Goal: Task Accomplishment & Management: Manage account settings

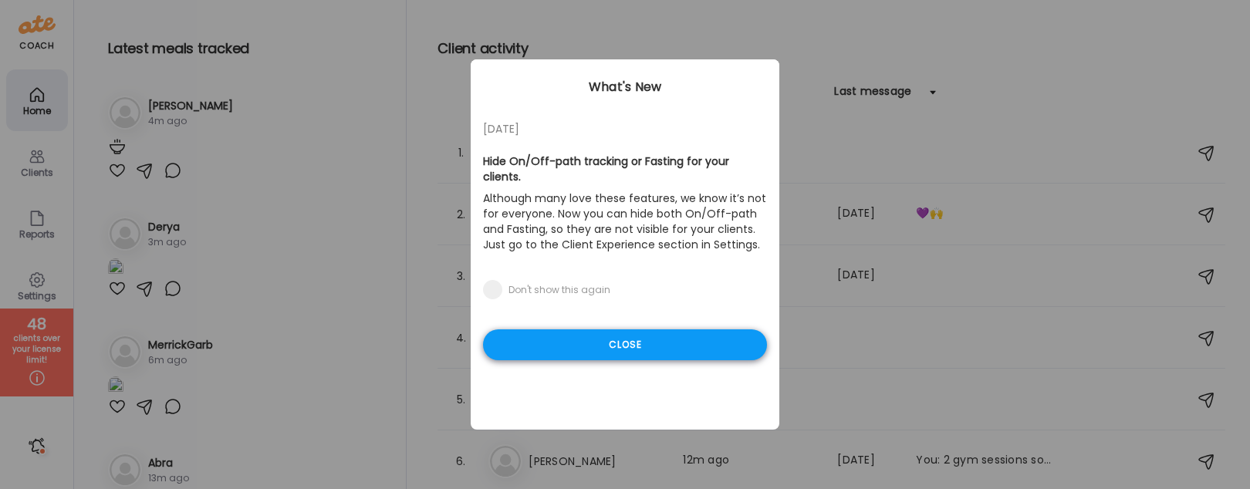
click at [620, 329] on div "Close" at bounding box center [625, 344] width 284 height 31
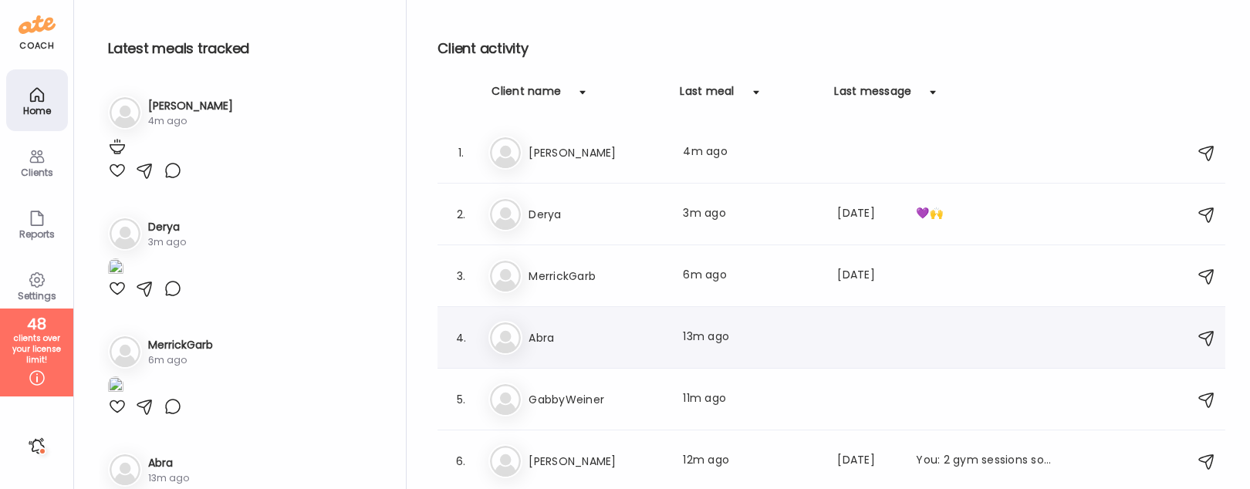
click at [620, 319] on div "4. Ab Abra Last meal: 13m ago" at bounding box center [831, 338] width 788 height 62
click at [614, 329] on h3 "Abra" at bounding box center [596, 338] width 136 height 19
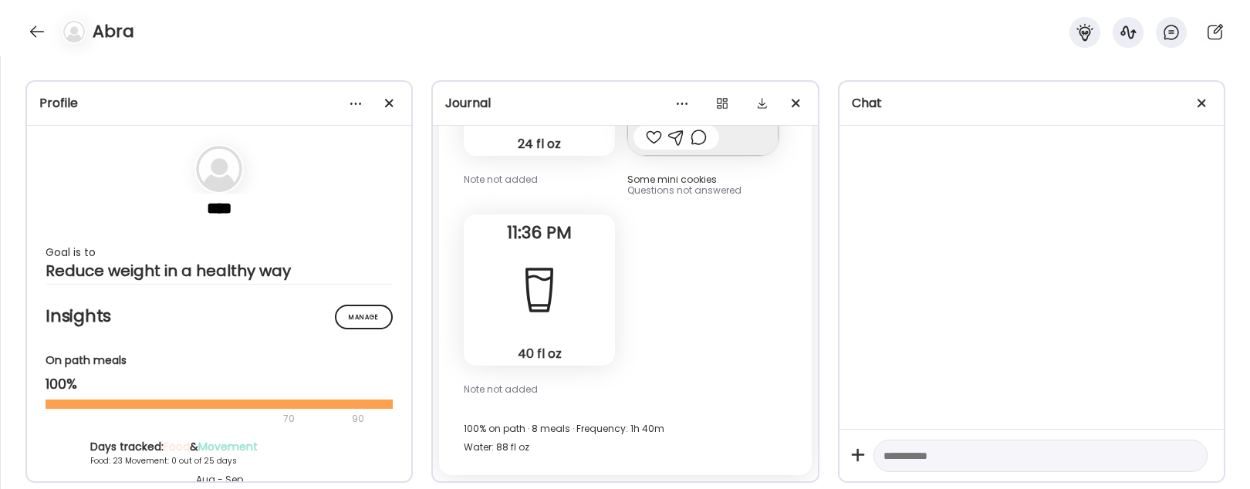
scroll to position [75471, 0]
click at [1202, 92] on div at bounding box center [1201, 103] width 31 height 31
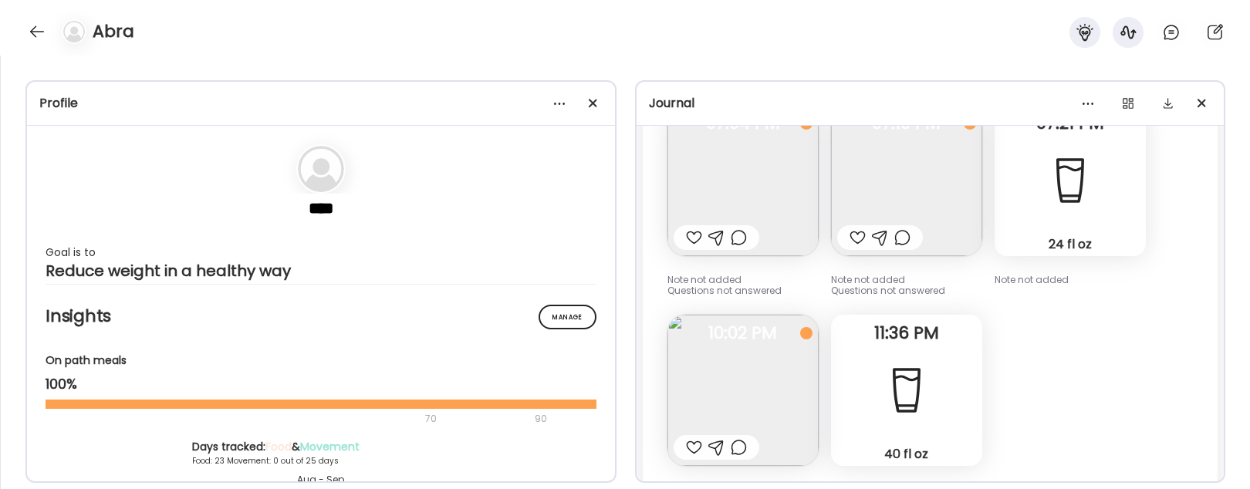
scroll to position [31765, 0]
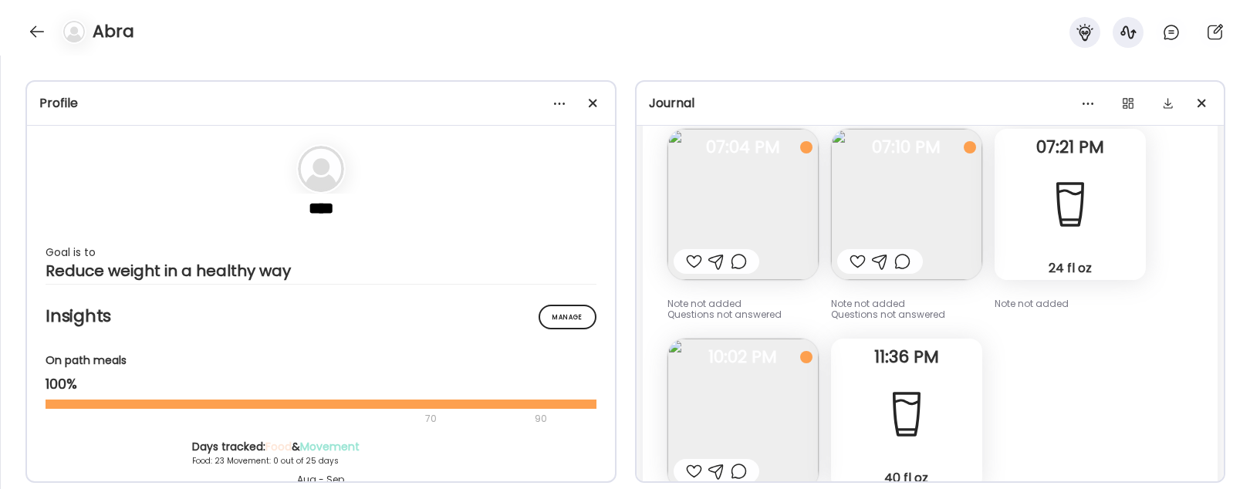
click at [768, 350] on span "10:02 PM" at bounding box center [742, 357] width 151 height 14
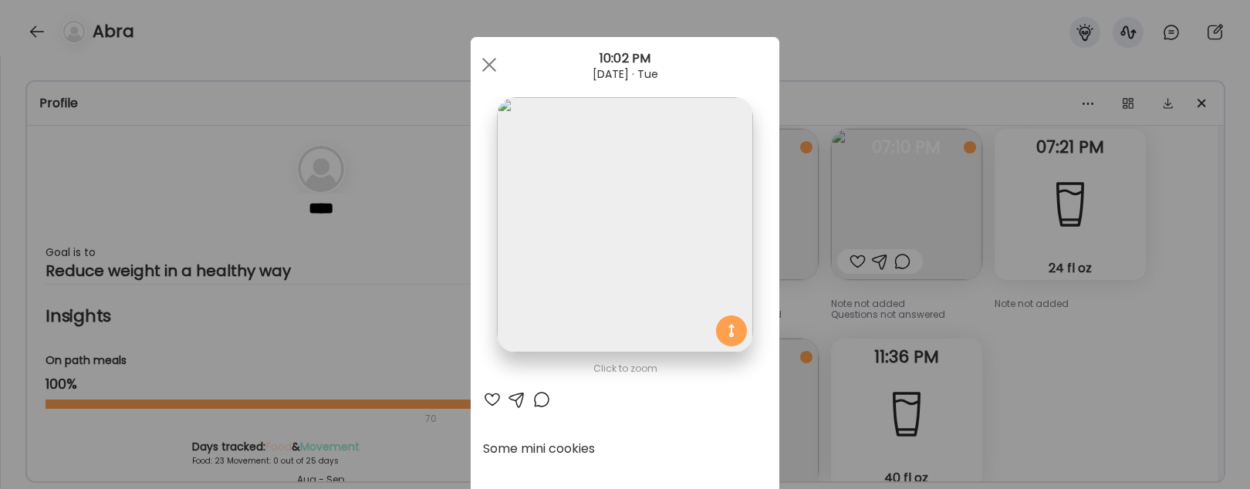
click at [1084, 329] on div "Ate Coach Dashboard Wahoo! It’s official Take a moment to set up your Coach Pro…" at bounding box center [625, 244] width 1250 height 489
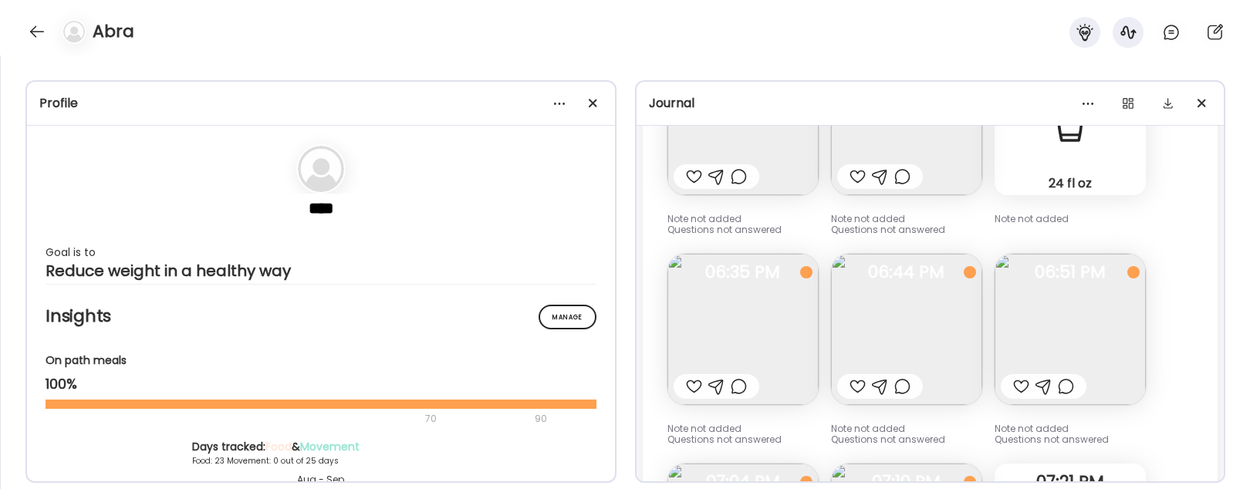
scroll to position [31425, 0]
click at [748, 299] on img at bounding box center [742, 333] width 151 height 151
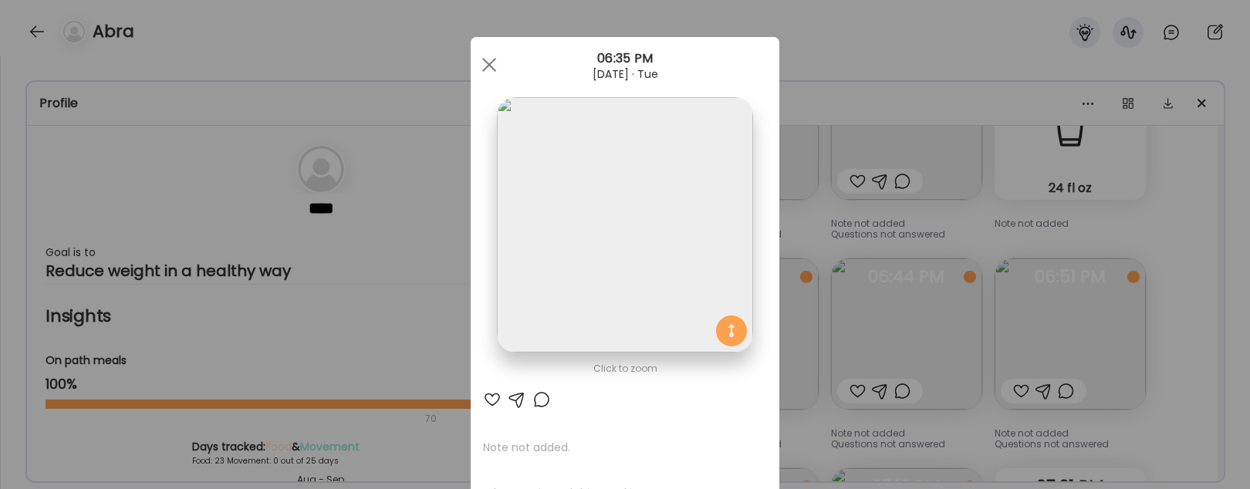
click at [943, 317] on div "Ate Coach Dashboard Wahoo! It’s official Take a moment to set up your Coach Pro…" at bounding box center [625, 244] width 1250 height 489
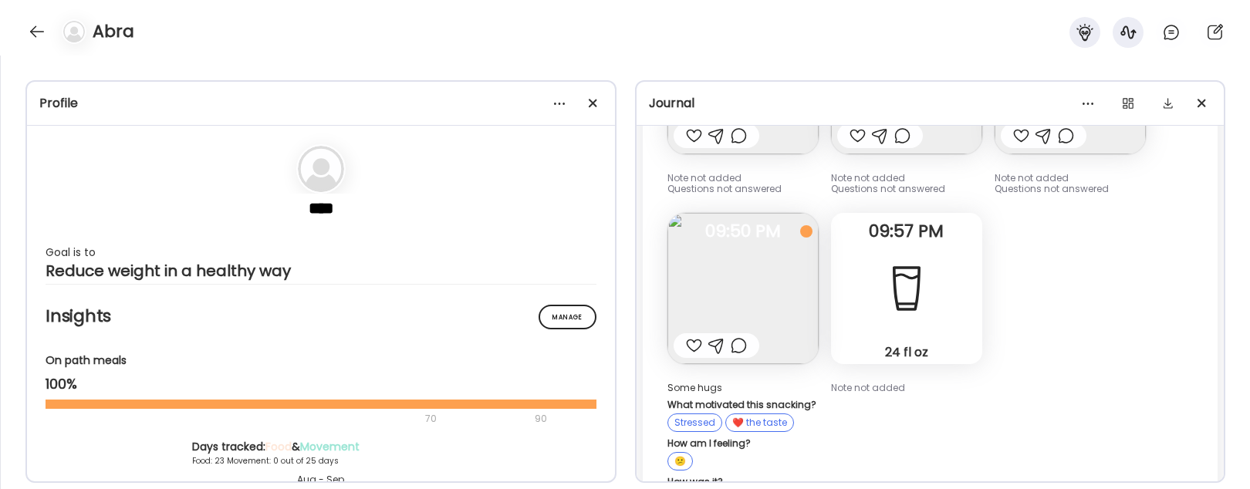
scroll to position [30646, 0]
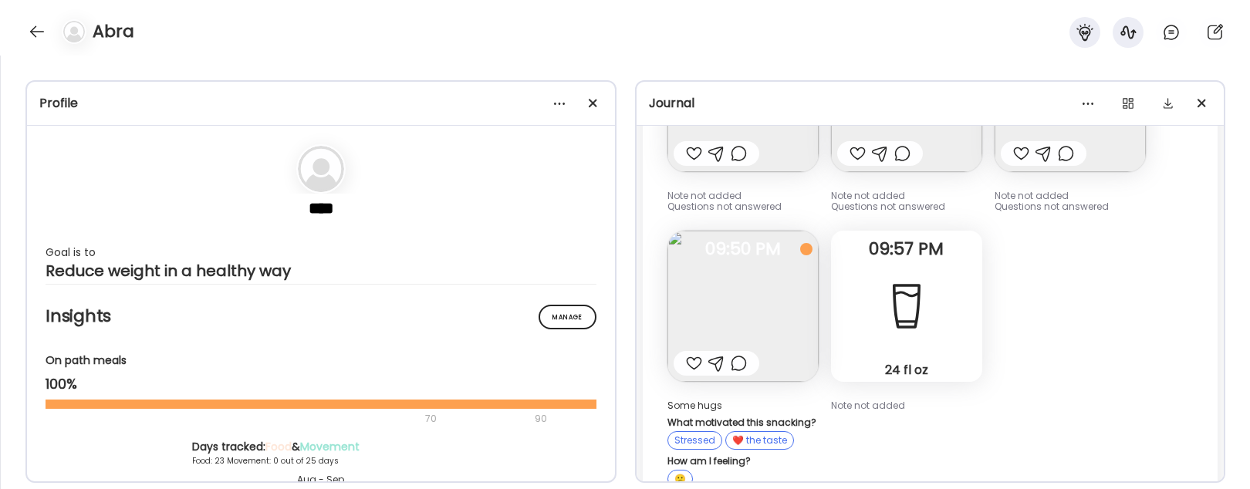
click at [764, 281] on img at bounding box center [742, 306] width 151 height 151
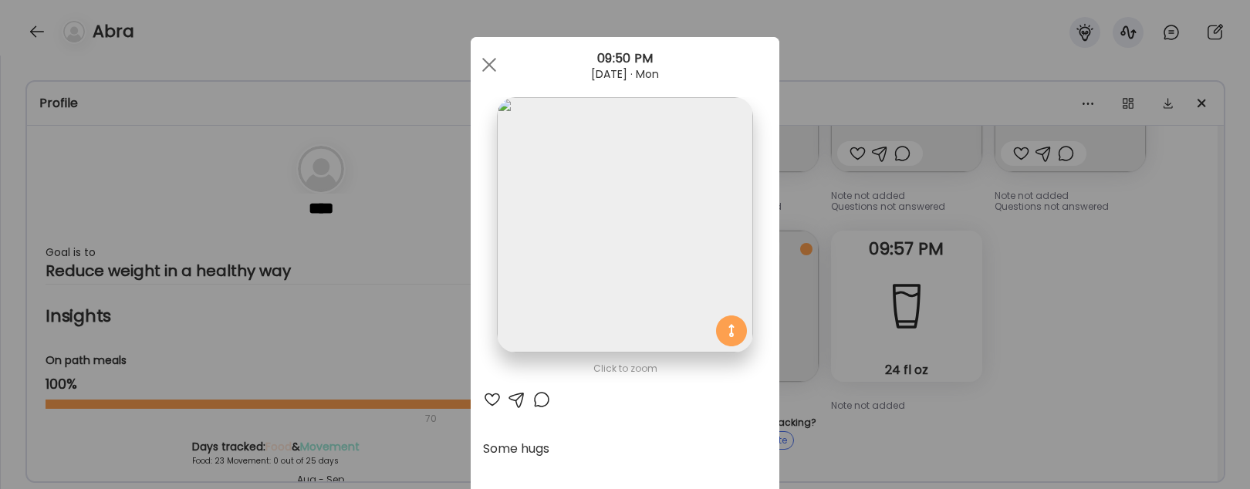
click at [1086, 310] on div "Ate Coach Dashboard Wahoo! It’s official Take a moment to set up your Coach Pro…" at bounding box center [625, 244] width 1250 height 489
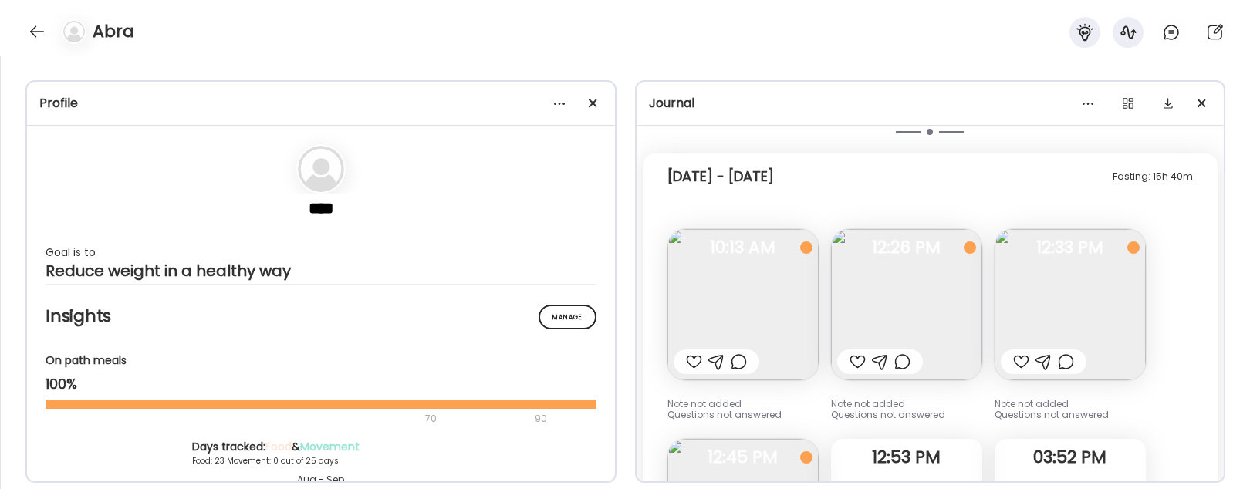
scroll to position [29883, 0]
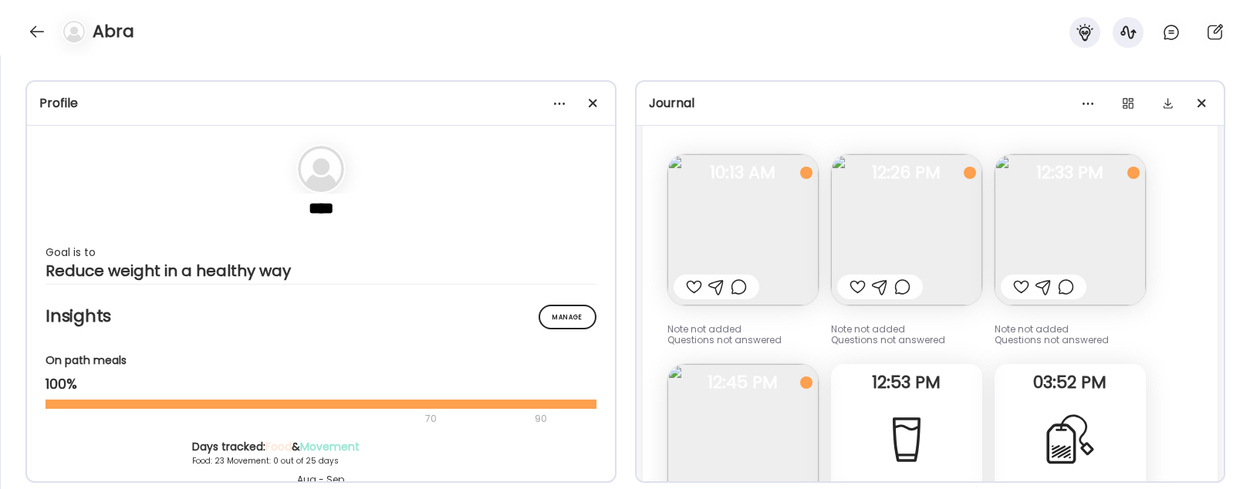
click at [959, 218] on img at bounding box center [906, 229] width 151 height 151
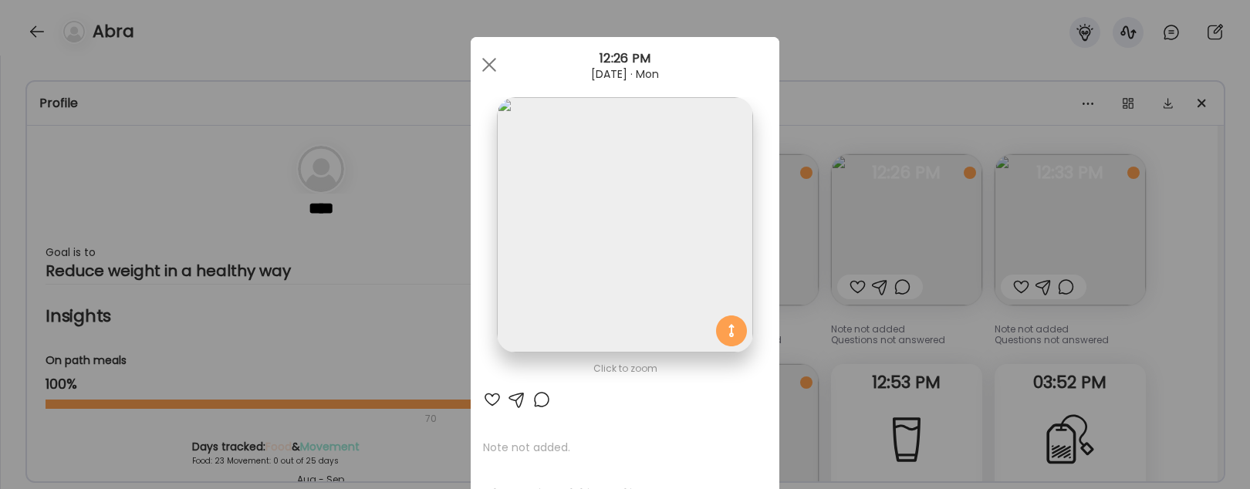
click at [1107, 308] on div "Ate Coach Dashboard Wahoo! It’s official Take a moment to set up your Coach Pro…" at bounding box center [625, 244] width 1250 height 489
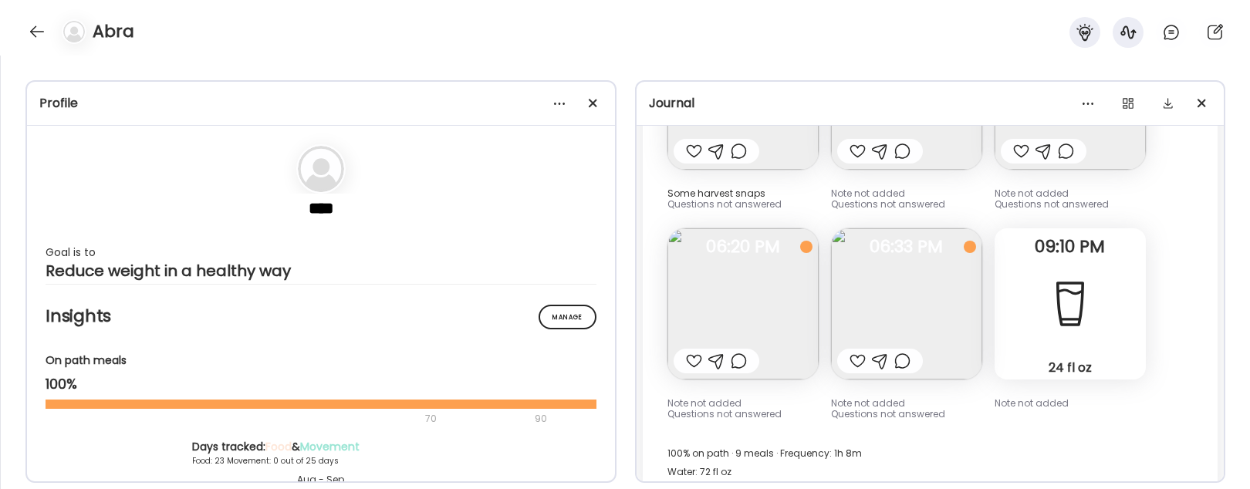
scroll to position [29328, 0]
click at [947, 285] on img at bounding box center [906, 305] width 151 height 151
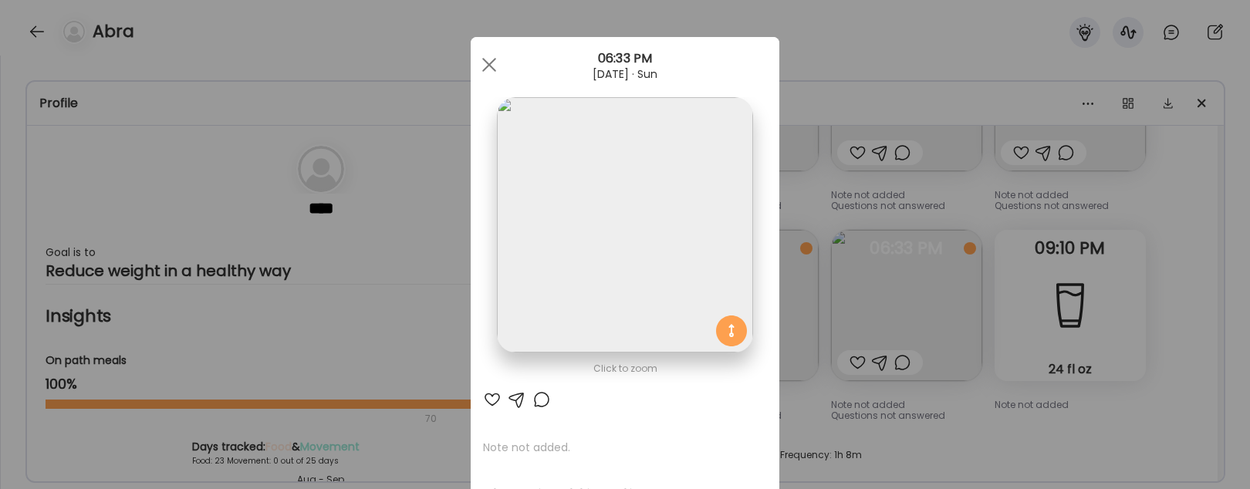
click at [987, 398] on div "Ate Coach Dashboard Wahoo! It’s official Take a moment to set up your Coach Pro…" at bounding box center [625, 244] width 1250 height 489
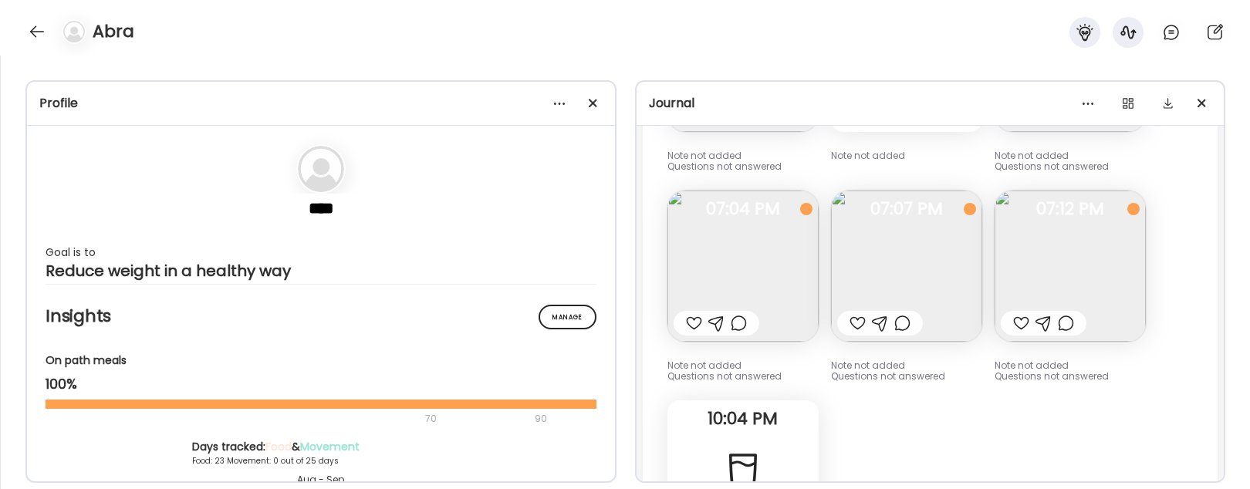
scroll to position [26173, 0]
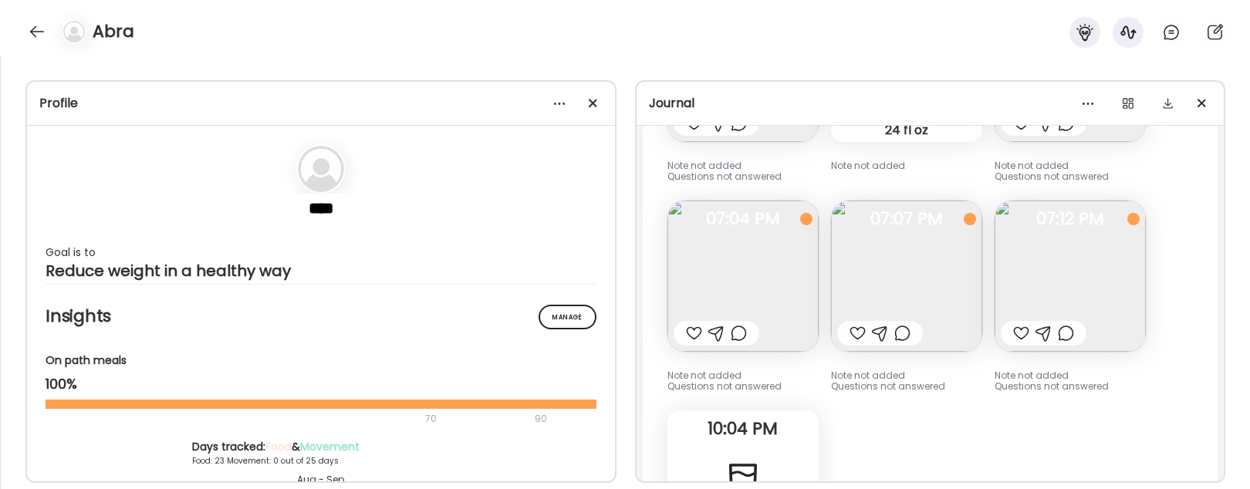
click at [1078, 272] on img at bounding box center [1069, 276] width 151 height 151
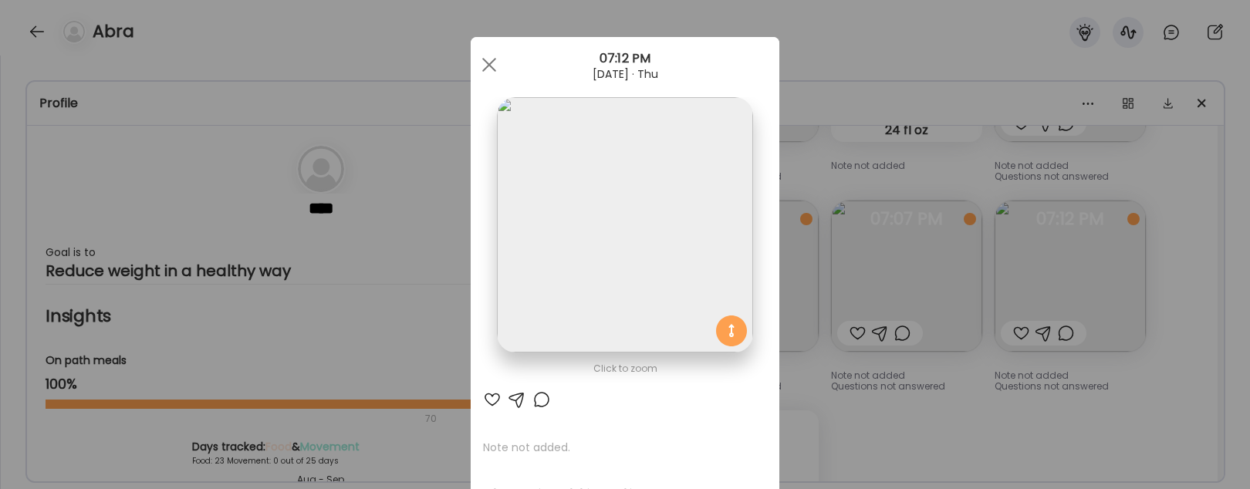
click at [1070, 373] on div "Ate Coach Dashboard Wahoo! It’s official Take a moment to set up your Coach Pro…" at bounding box center [625, 244] width 1250 height 489
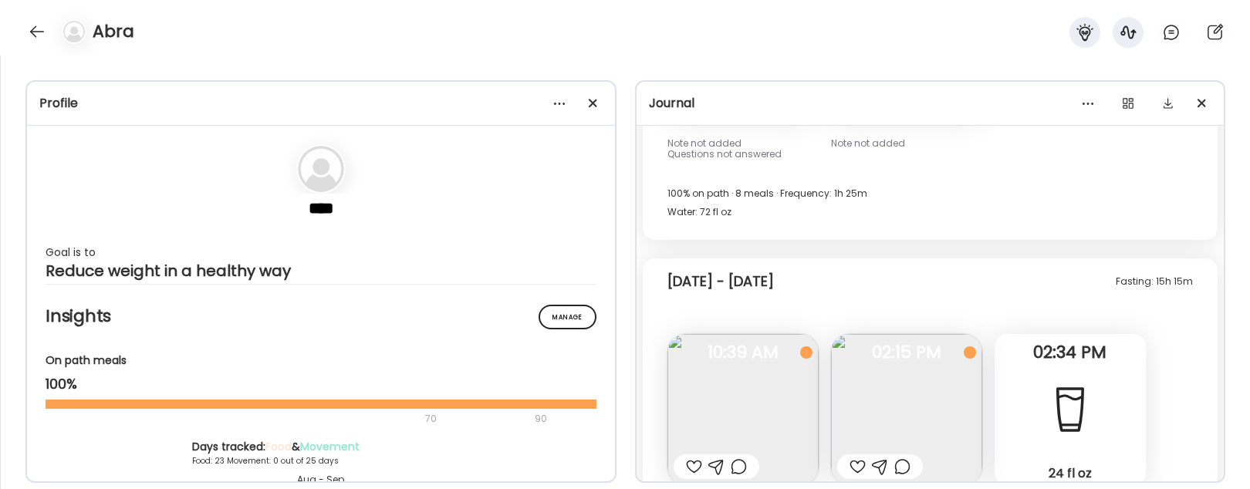
scroll to position [25612, 0]
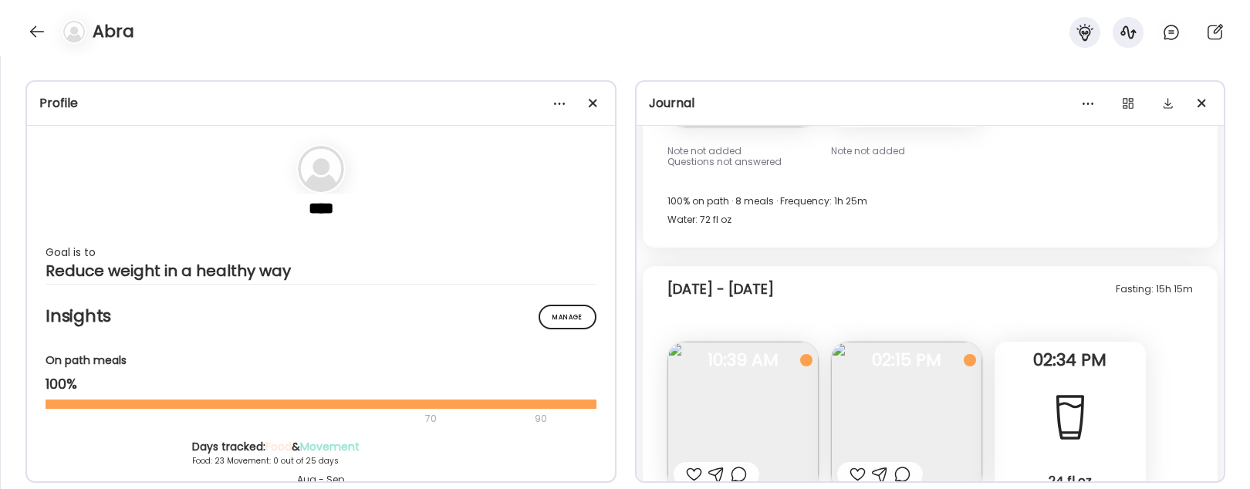
click at [881, 365] on img at bounding box center [906, 417] width 151 height 151
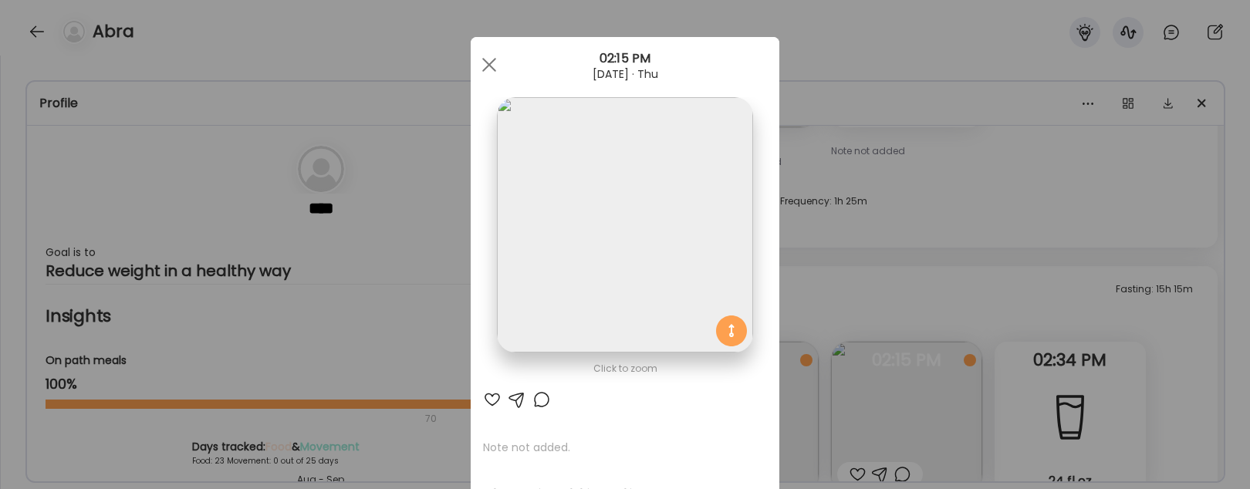
click at [990, 391] on div "Ate Coach Dashboard Wahoo! It’s official Take a moment to set up your Coach Pro…" at bounding box center [625, 244] width 1250 height 489
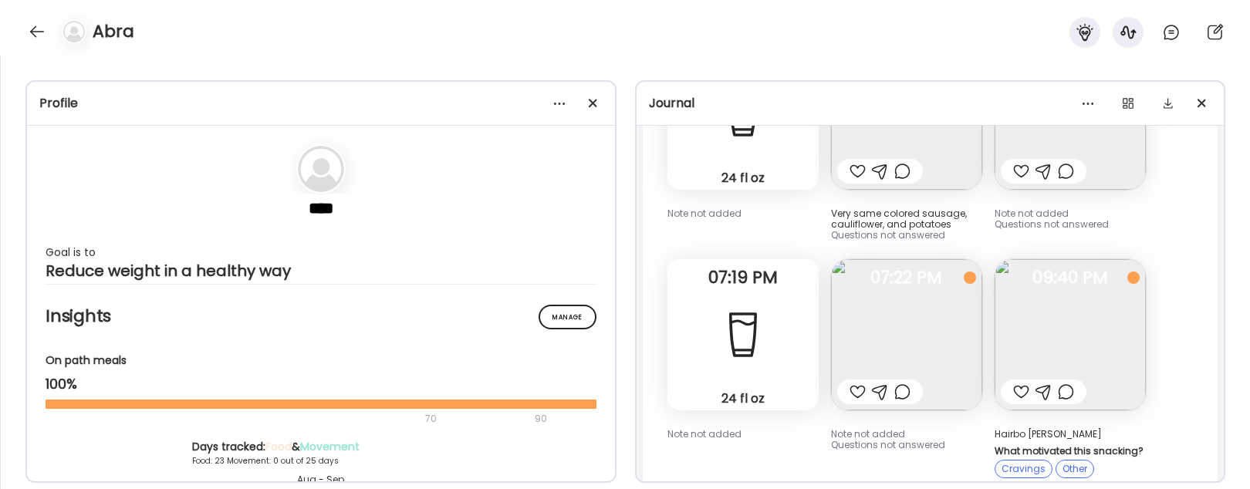
scroll to position [23885, 0]
click at [1098, 287] on img at bounding box center [1069, 331] width 151 height 151
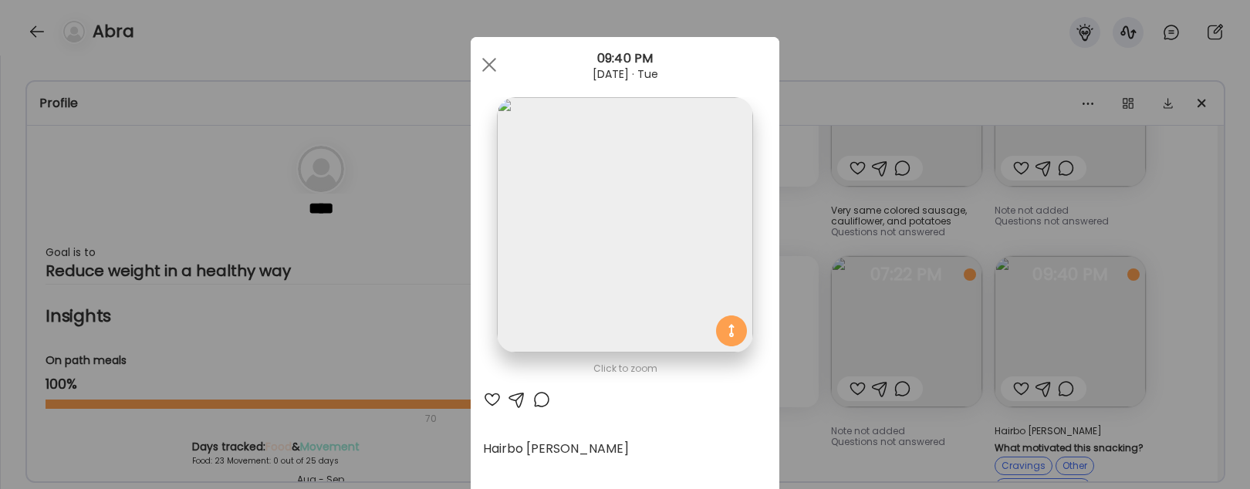
click at [1120, 434] on div "Ate Coach Dashboard Wahoo! It’s official Take a moment to set up your Coach Pro…" at bounding box center [625, 244] width 1250 height 489
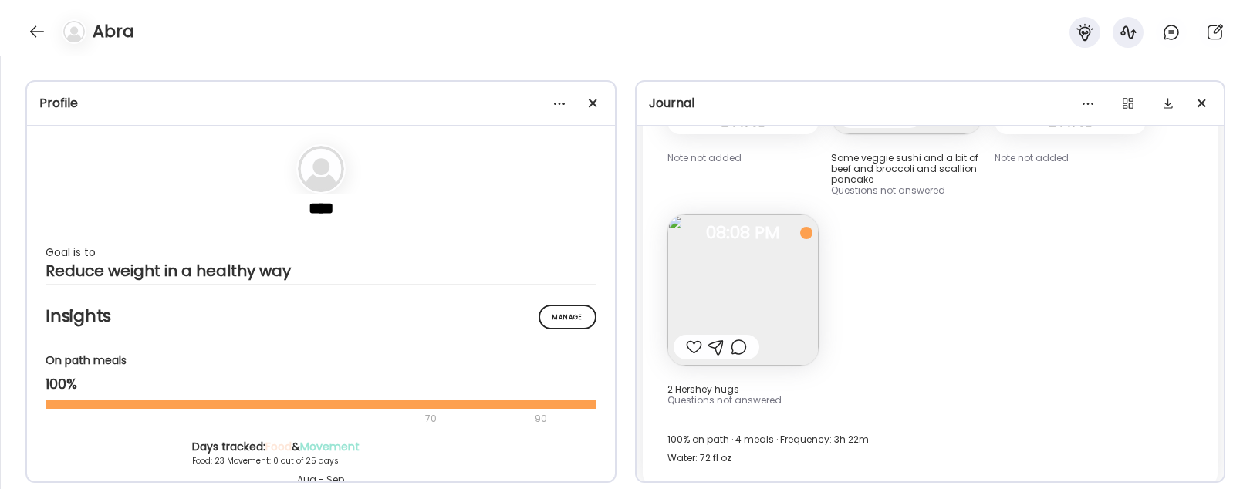
scroll to position [23123, 0]
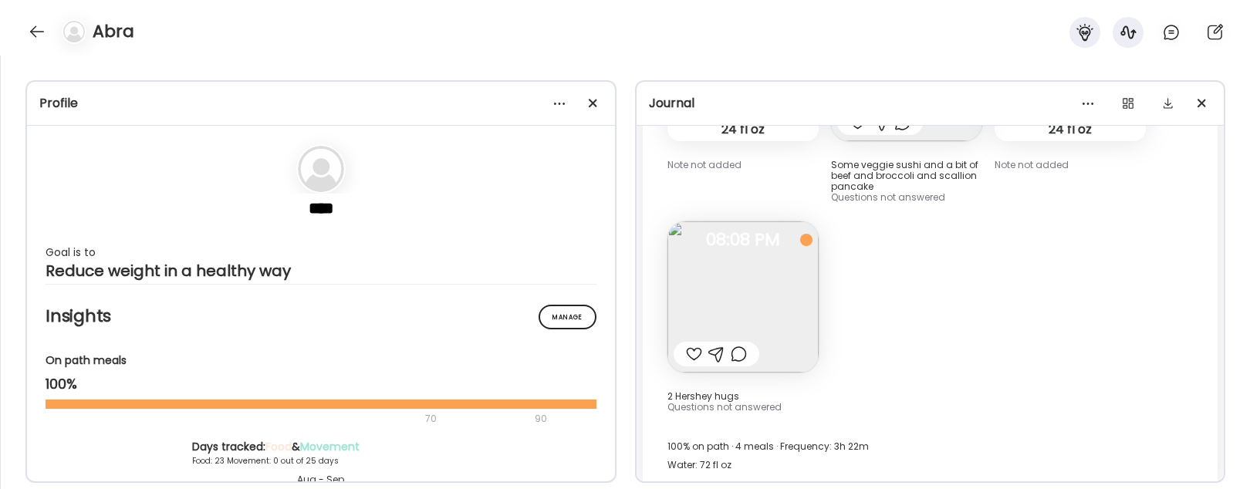
click at [769, 237] on img at bounding box center [742, 296] width 151 height 151
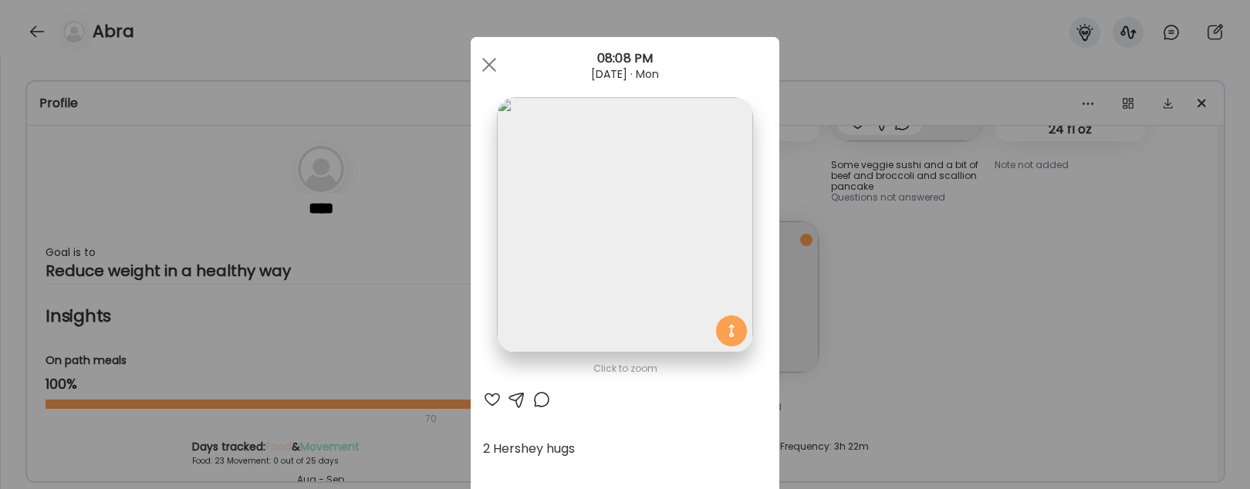
click at [909, 275] on div "Ate Coach Dashboard Wahoo! It’s official Take a moment to set up your Coach Pro…" at bounding box center [625, 244] width 1250 height 489
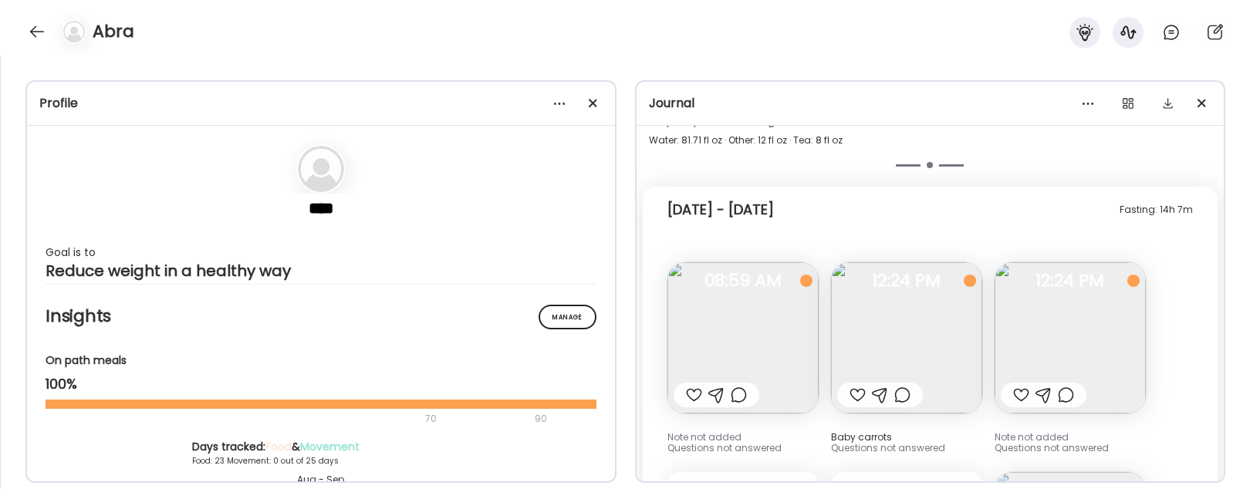
scroll to position [16209, 0]
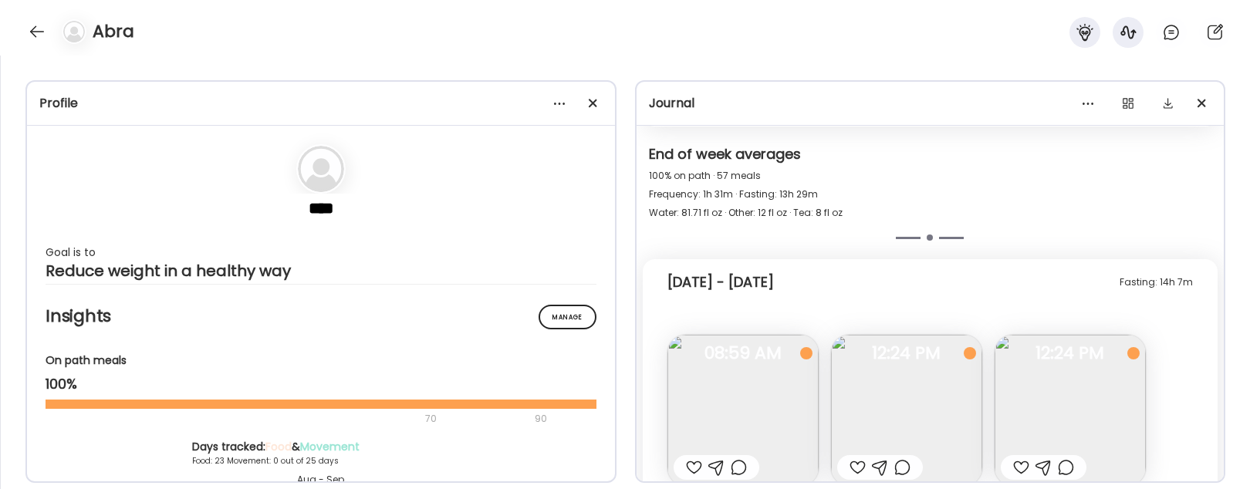
click at [1095, 347] on img at bounding box center [1069, 410] width 151 height 151
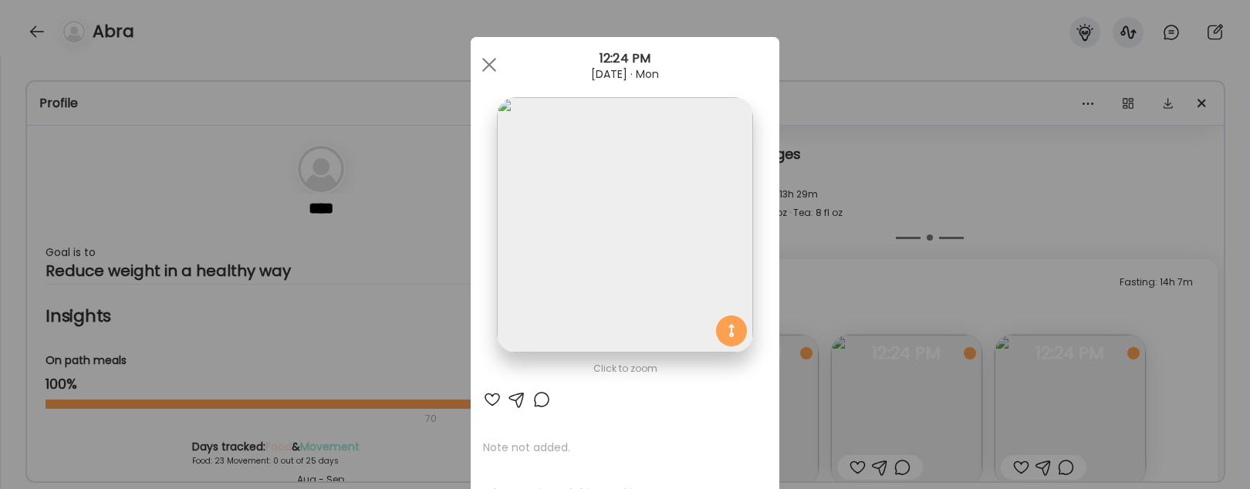
click at [930, 275] on div "Ate Coach Dashboard Wahoo! It’s official Take a moment to set up your Coach Pro…" at bounding box center [625, 244] width 1250 height 489
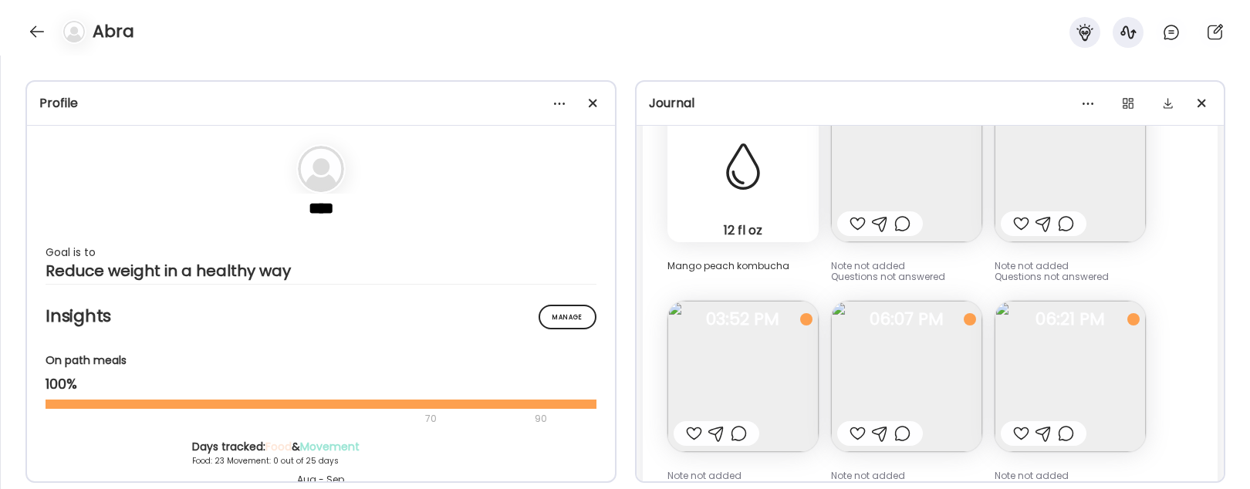
scroll to position [9780, 0]
click at [772, 379] on img at bounding box center [742, 374] width 151 height 151
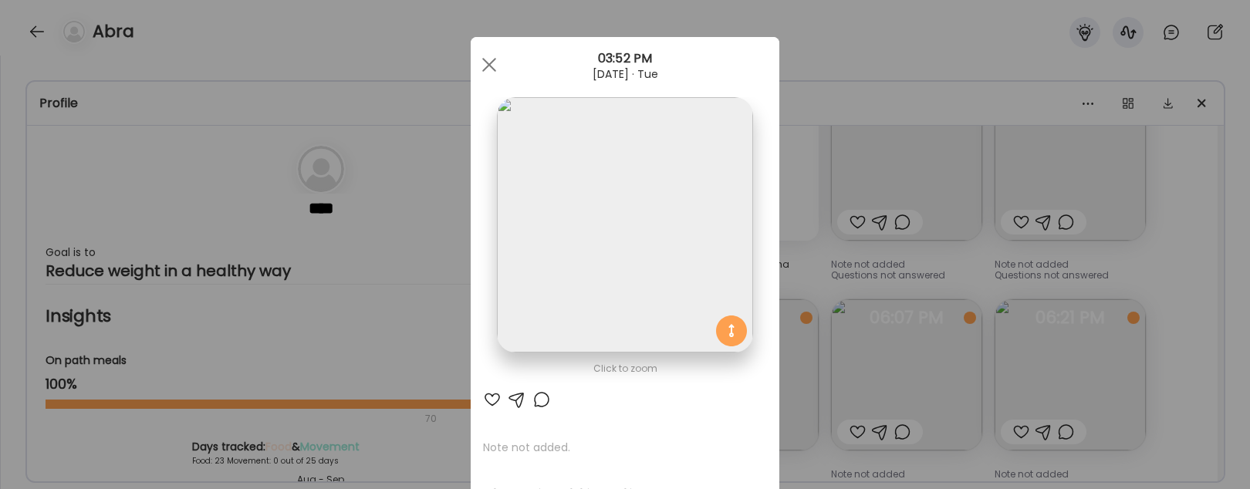
click at [1161, 410] on div "Ate Coach Dashboard Wahoo! It’s official Take a moment to set up your Coach Pro…" at bounding box center [625, 244] width 1250 height 489
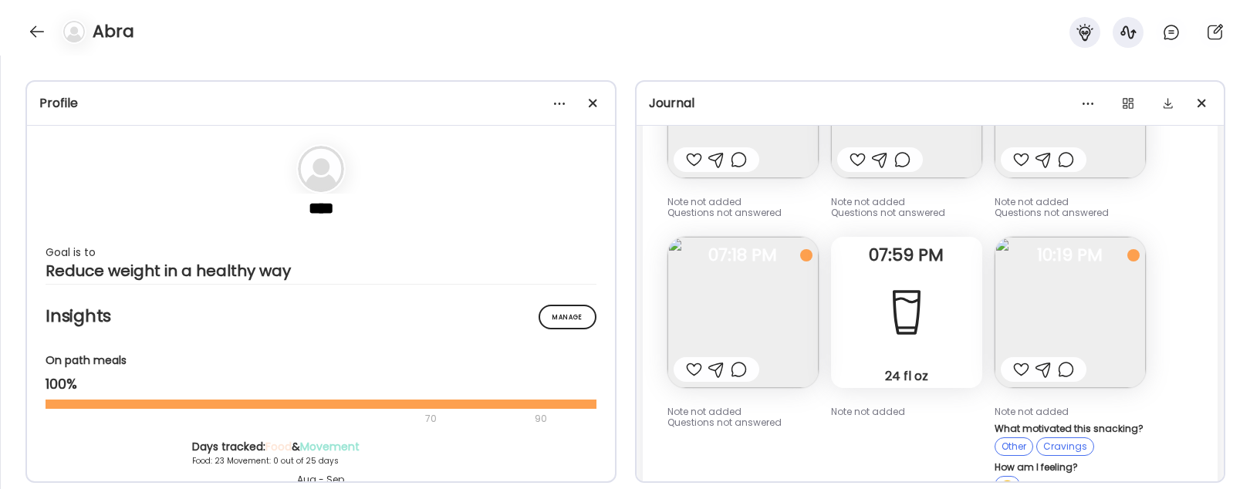
scroll to position [8883, 0]
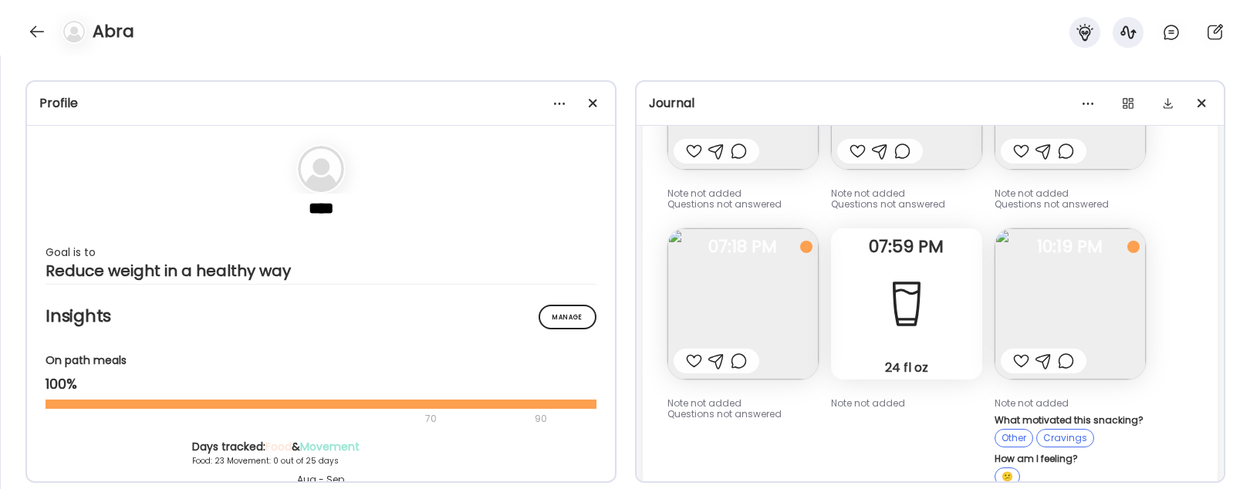
click at [1067, 255] on img at bounding box center [1069, 303] width 151 height 151
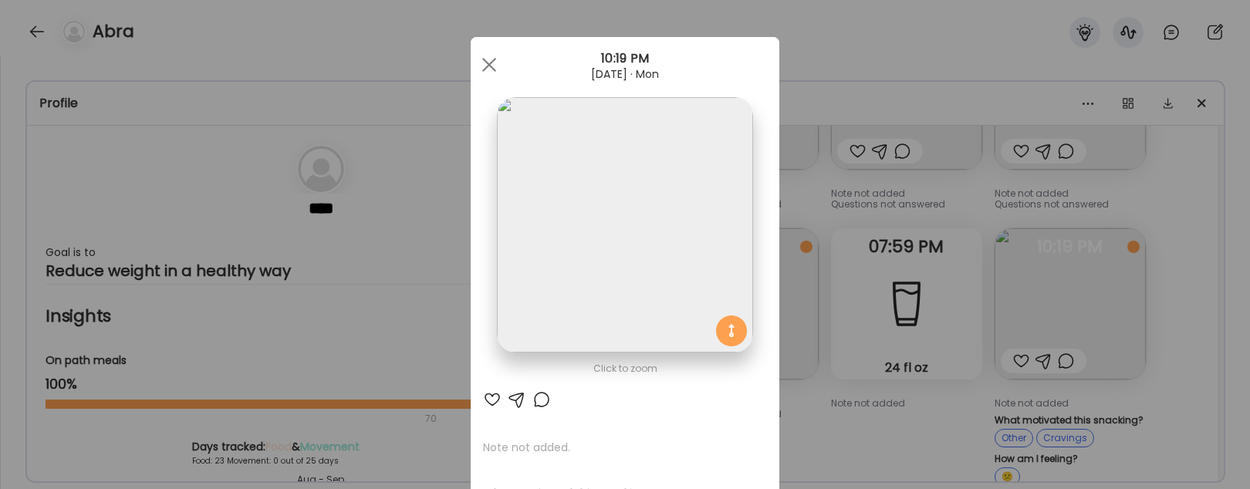
click at [1129, 336] on div "Ate Coach Dashboard Wahoo! It’s official Take a moment to set up your Coach Pro…" at bounding box center [625, 244] width 1250 height 489
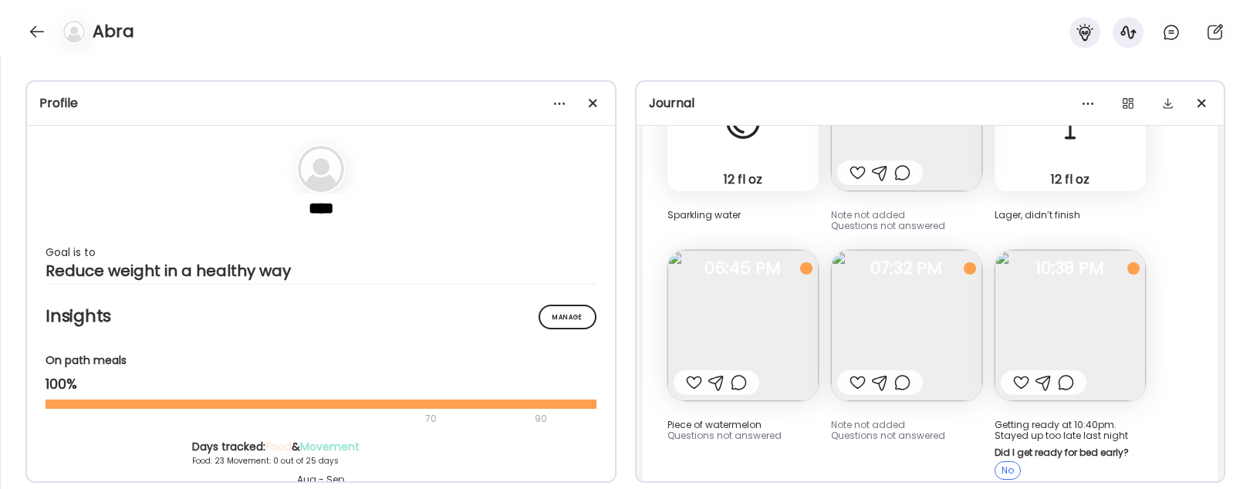
scroll to position [6233, 0]
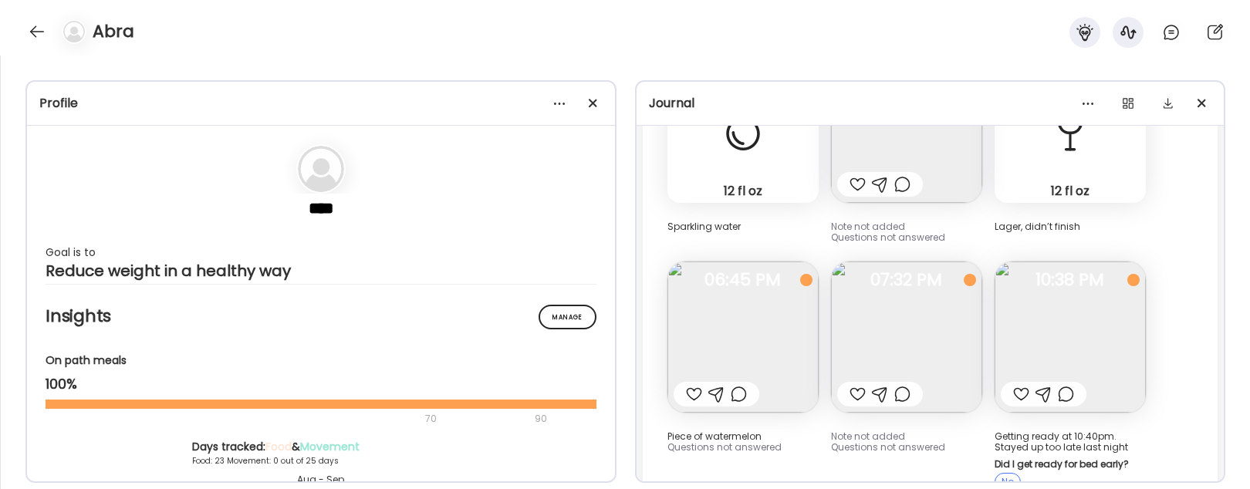
click at [1063, 332] on img at bounding box center [1069, 337] width 151 height 151
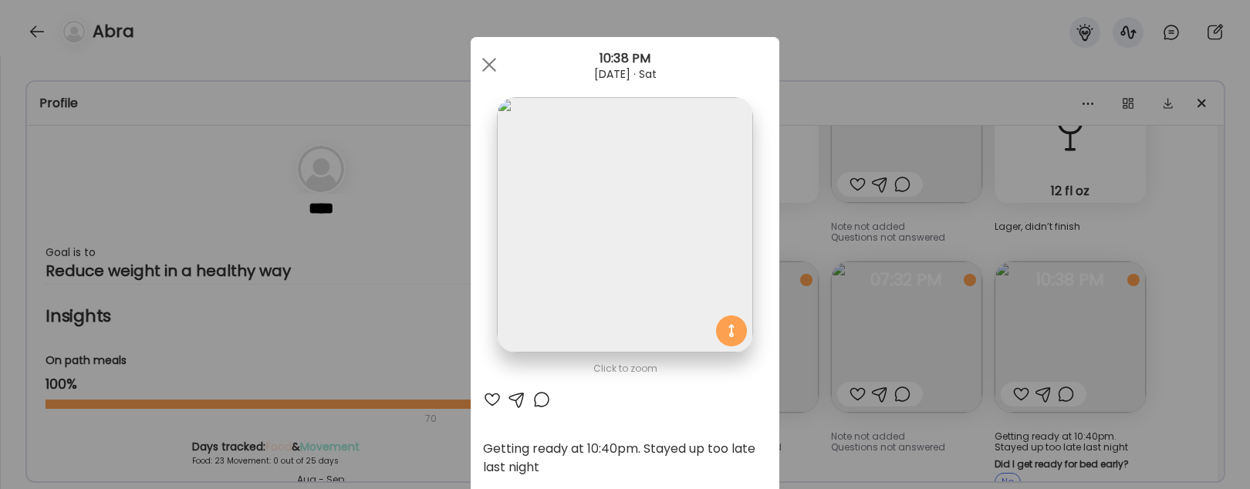
click at [1129, 358] on div "Ate Coach Dashboard Wahoo! It’s official Take a moment to set up your Coach Pro…" at bounding box center [625, 244] width 1250 height 489
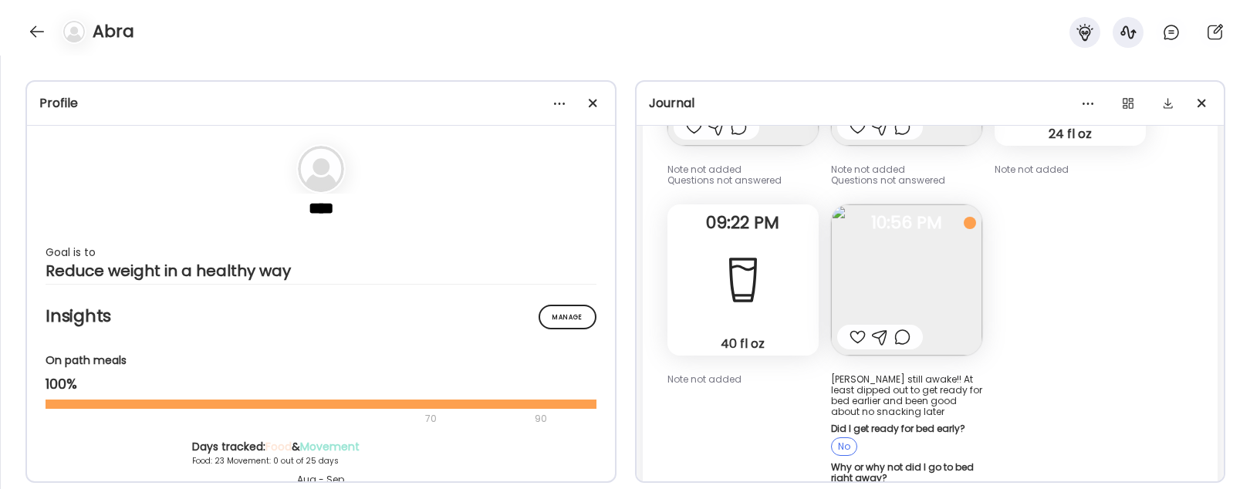
scroll to position [5184, 0]
click at [909, 248] on img at bounding box center [906, 281] width 151 height 151
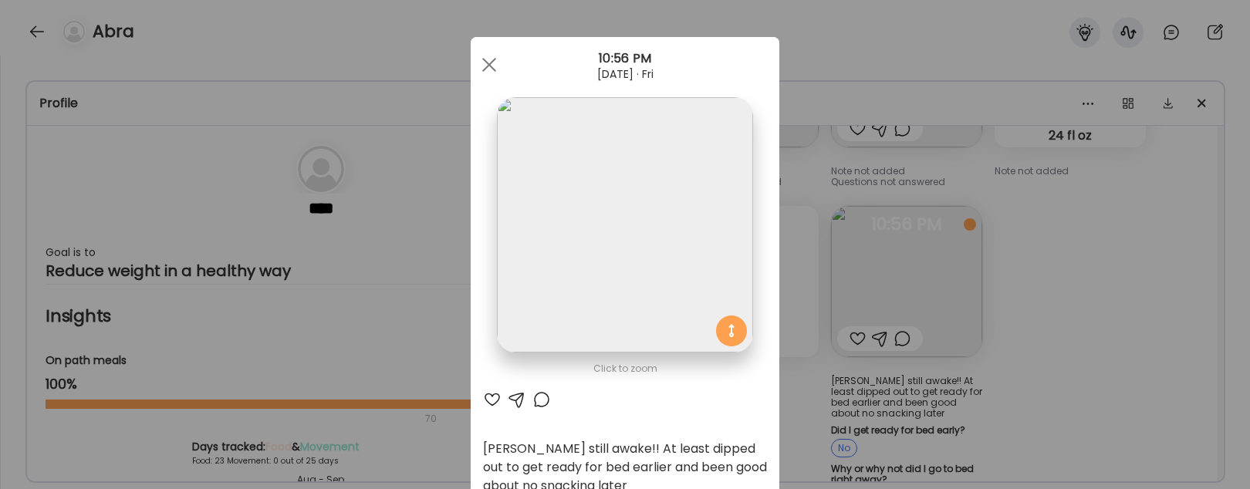
click at [1018, 289] on div "Ate Coach Dashboard Wahoo! It’s official Take a moment to set up your Coach Pro…" at bounding box center [625, 244] width 1250 height 489
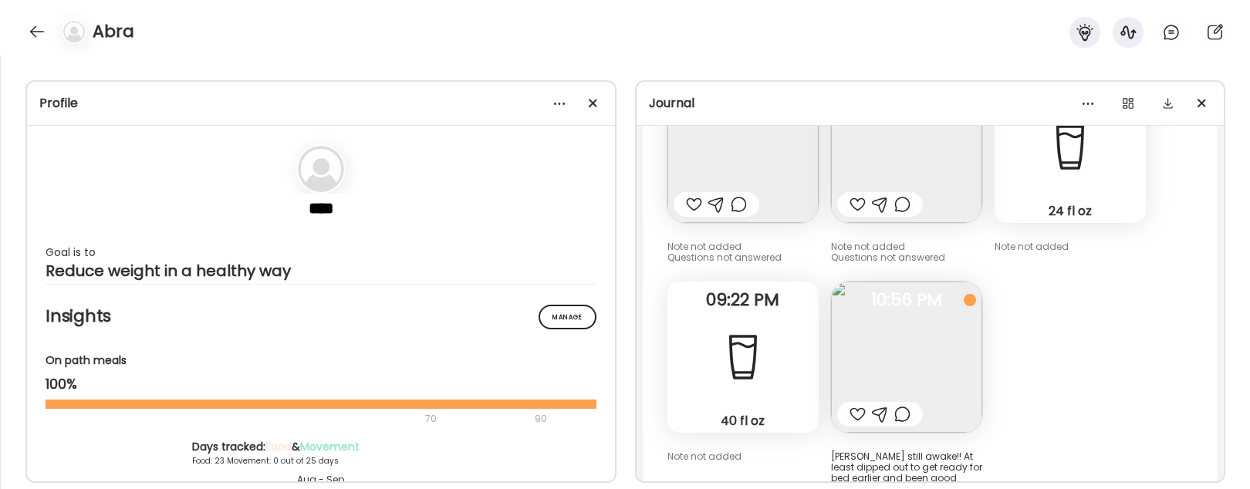
scroll to position [5068, 0]
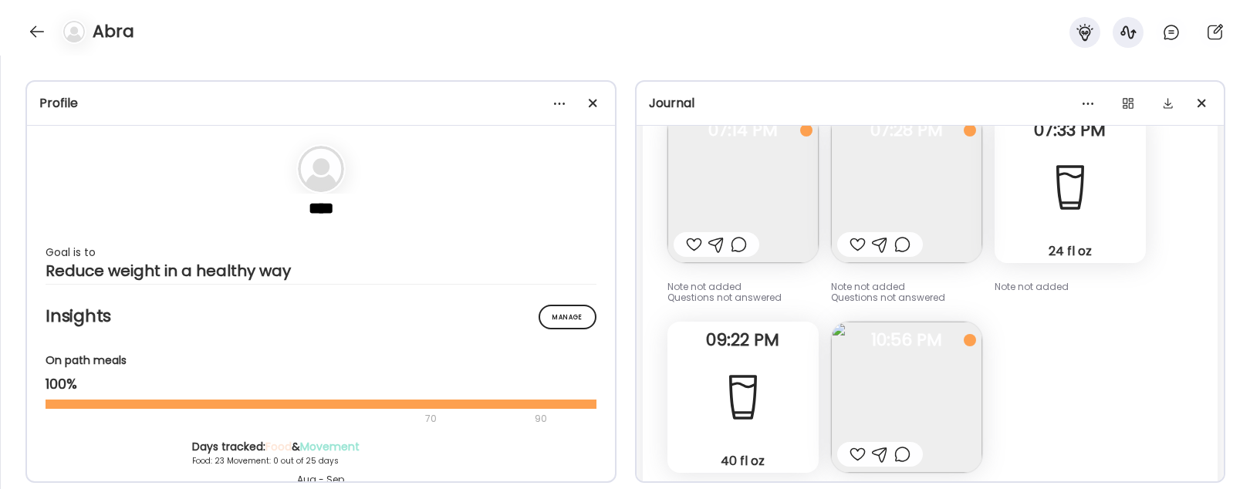
click at [938, 333] on span "10:56 PM" at bounding box center [906, 340] width 151 height 14
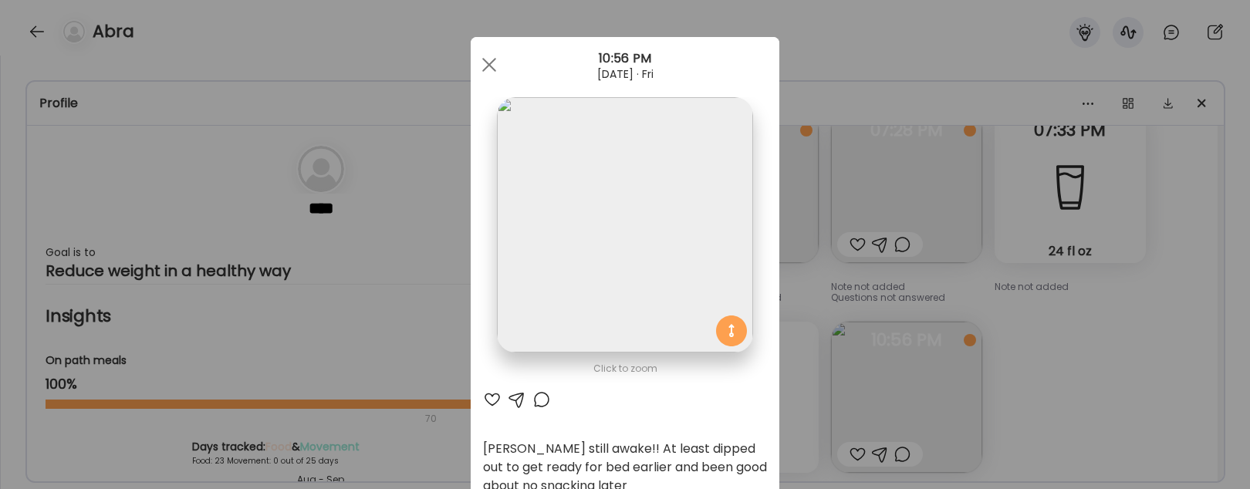
click at [1084, 352] on div "Ate Coach Dashboard Wahoo! It’s official Take a moment to set up your Coach Pro…" at bounding box center [625, 244] width 1250 height 489
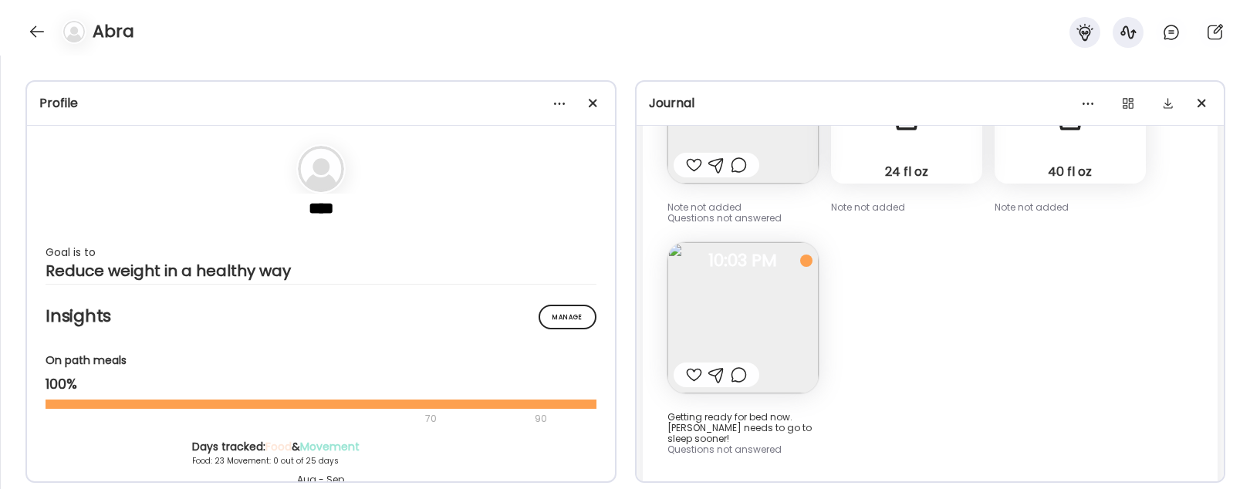
scroll to position [3900, 0]
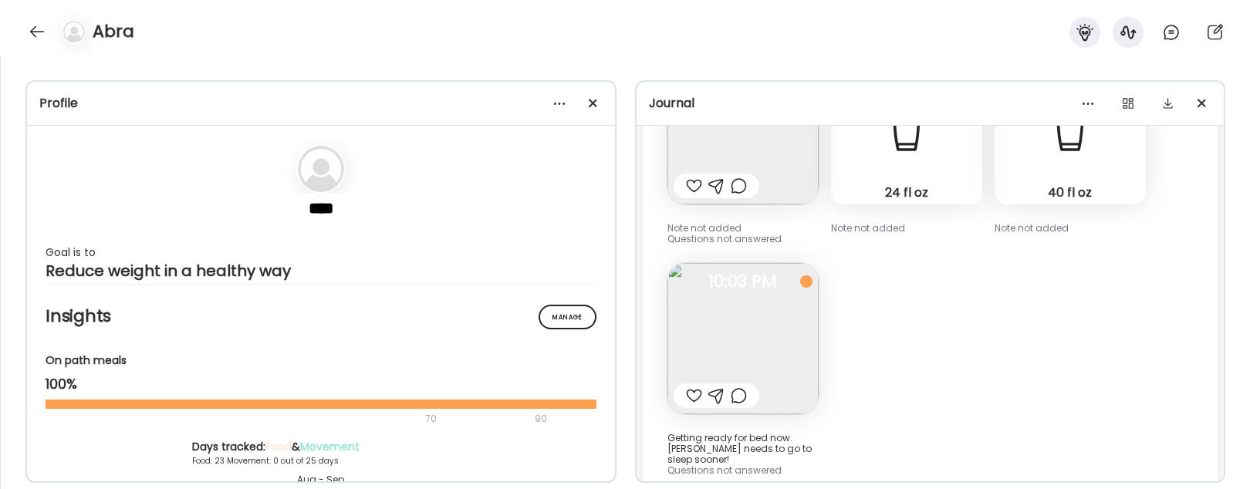
click at [790, 333] on img at bounding box center [742, 338] width 151 height 151
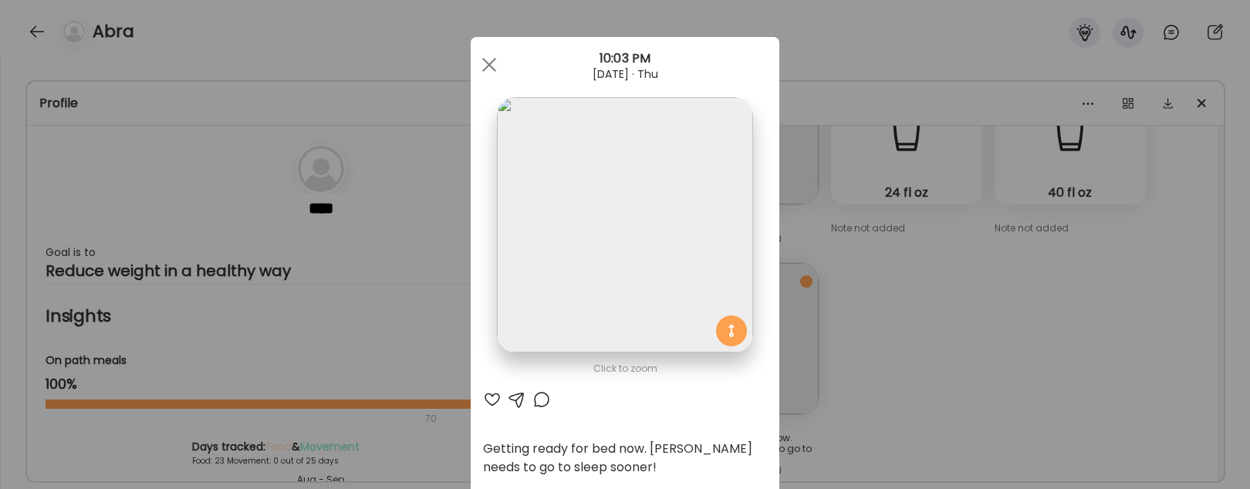
click at [1000, 307] on div "Ate Coach Dashboard Wahoo! It’s official Take a moment to set up your Coach Pro…" at bounding box center [625, 244] width 1250 height 489
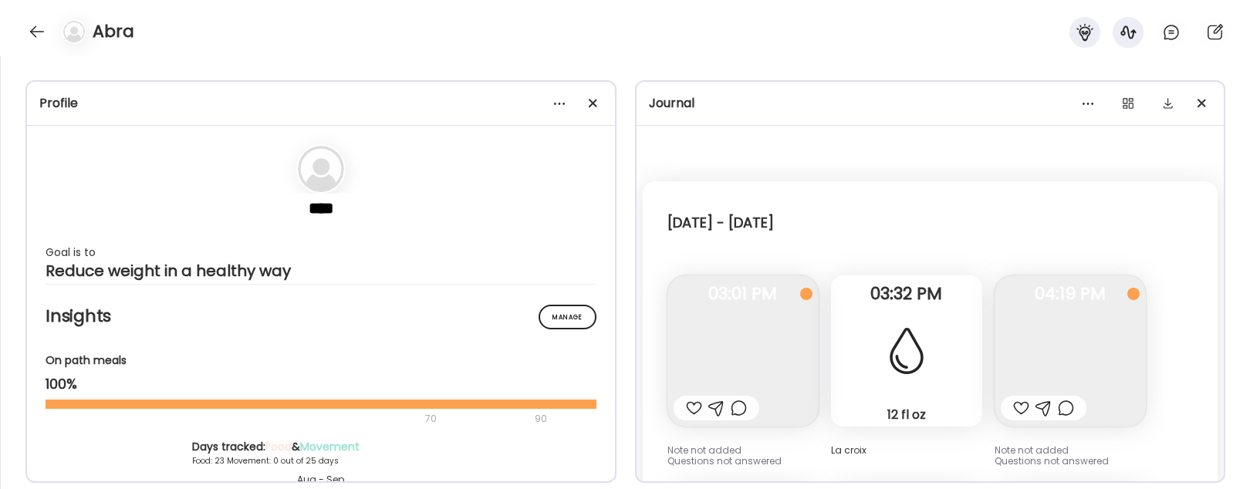
scroll to position [2589, 0]
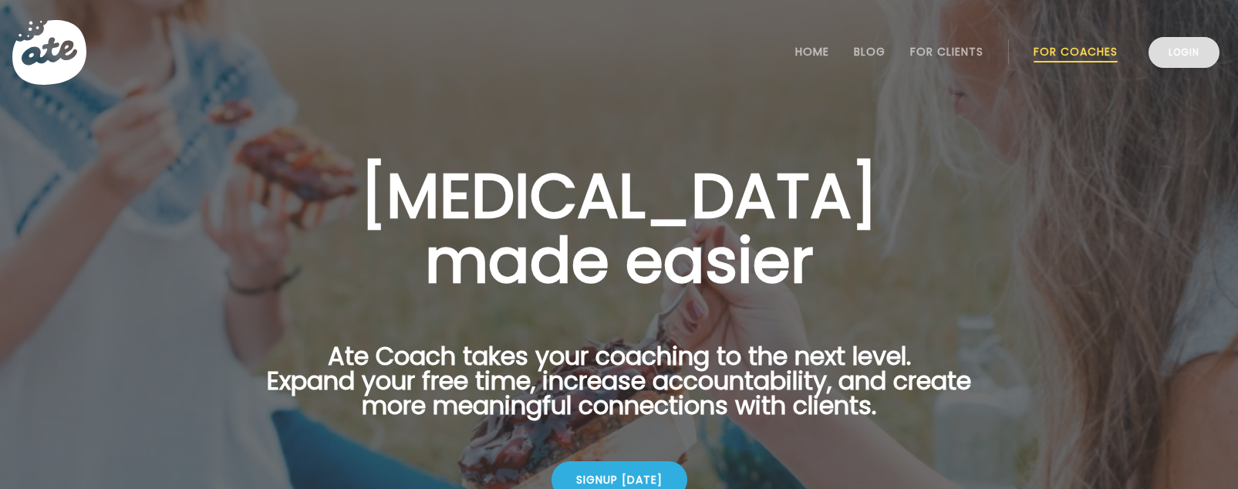
click at [1172, 61] on link "Login" at bounding box center [1184, 52] width 71 height 31
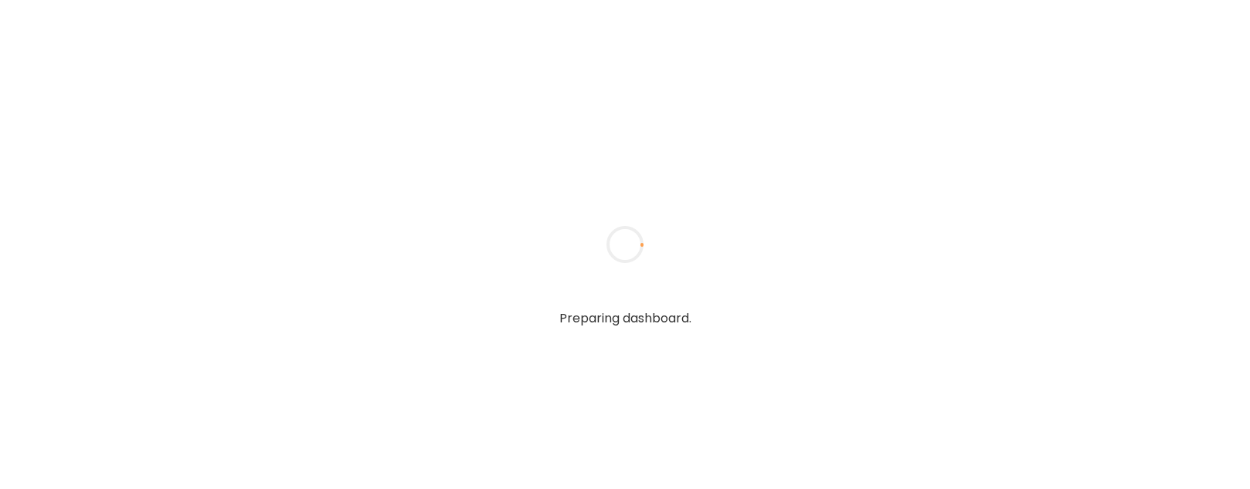
type input "**********"
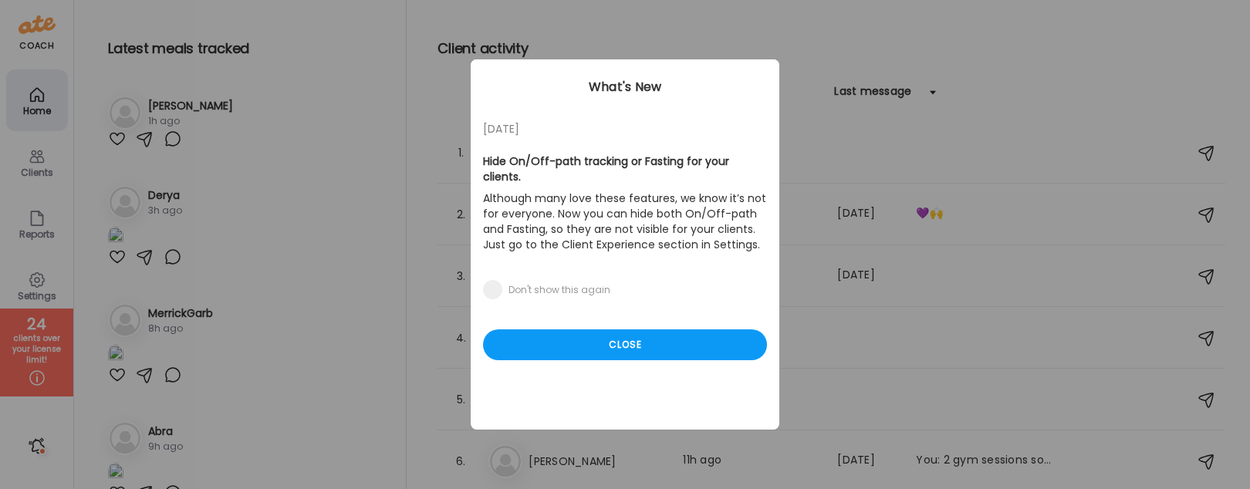
click at [622, 347] on div "05/27/23 Hide On/Off-path tracking or Fasting for your clients. Although many l…" at bounding box center [625, 244] width 309 height 370
click at [616, 332] on div "Close" at bounding box center [625, 344] width 284 height 31
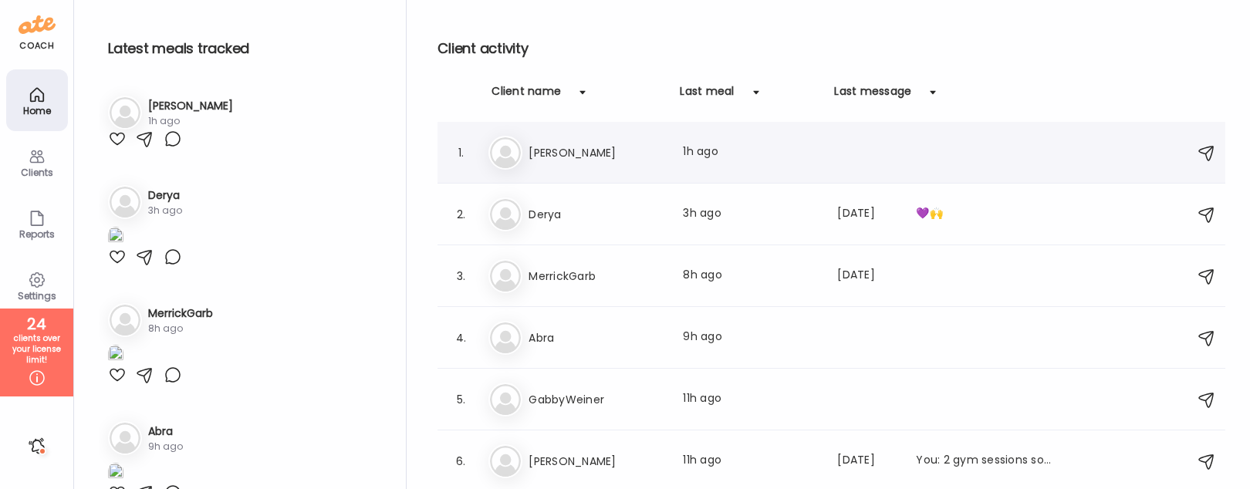
click at [544, 154] on h3 "[PERSON_NAME]" at bounding box center [596, 152] width 136 height 19
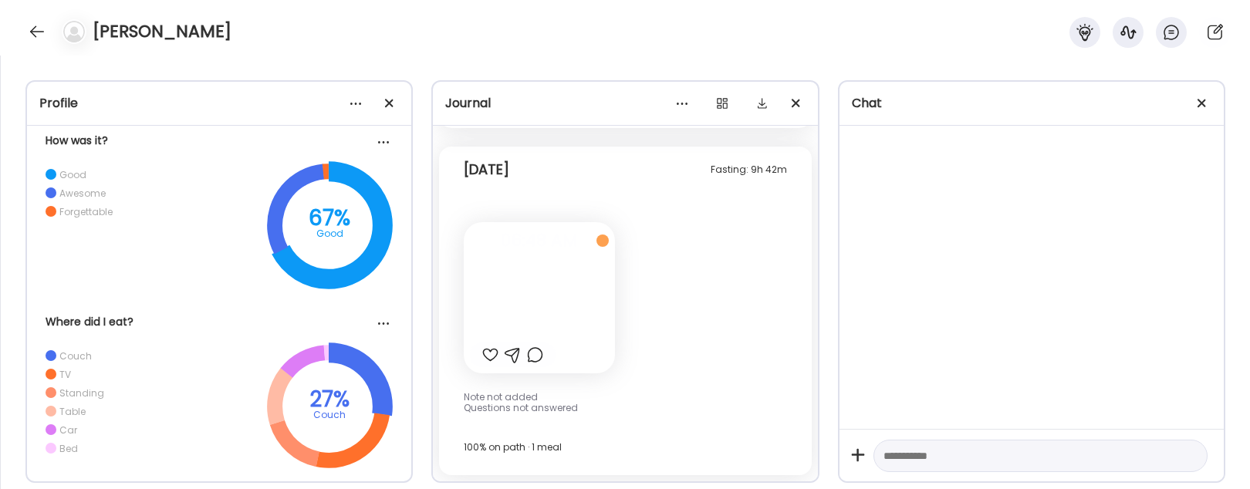
scroll to position [1170, 0]
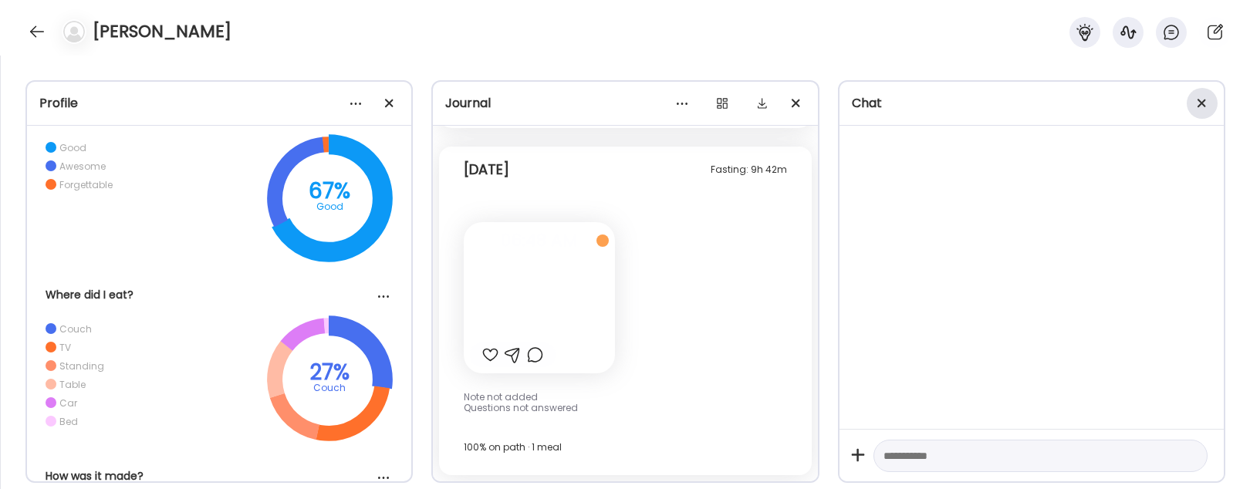
click at [1211, 97] on div at bounding box center [1201, 103] width 31 height 31
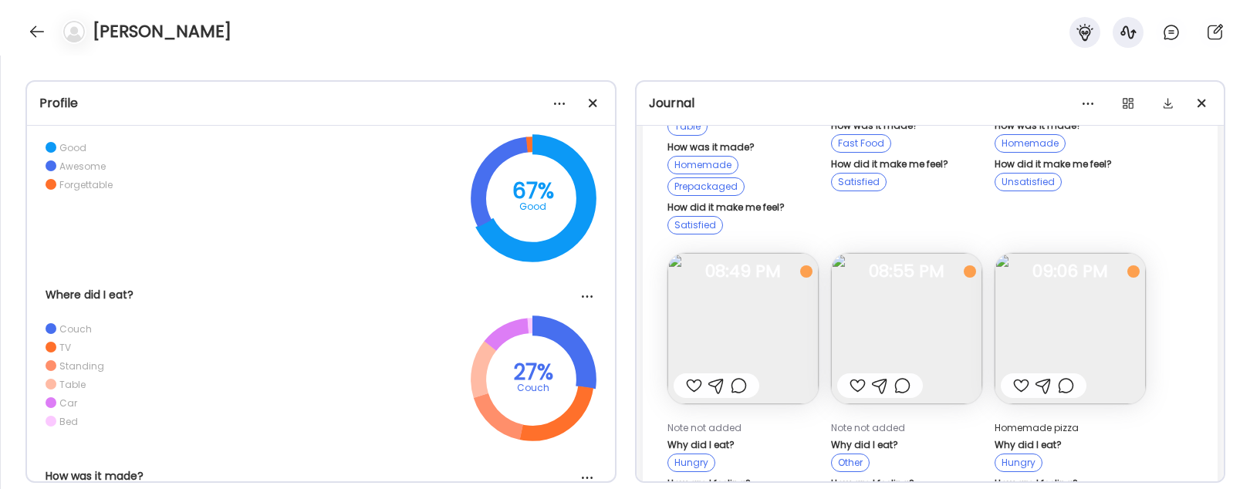
scroll to position [40061, 0]
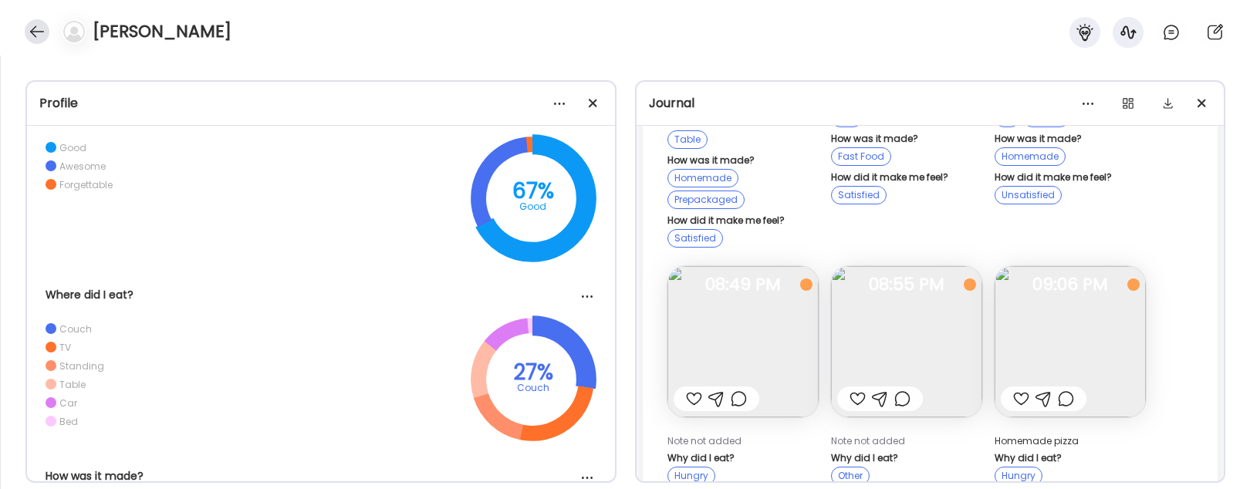
click at [35, 32] on div at bounding box center [37, 31] width 25 height 25
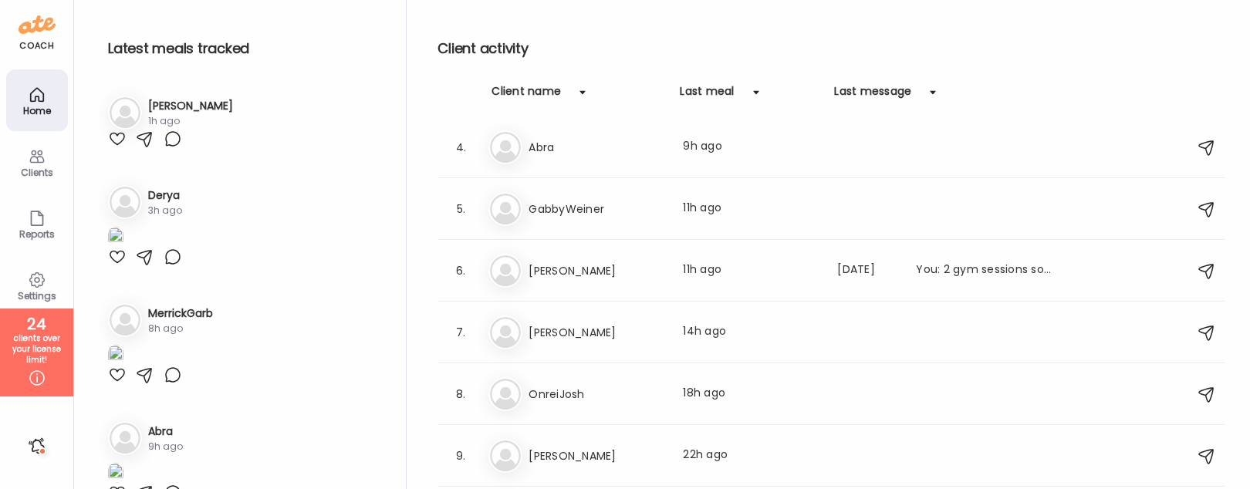
scroll to position [202, 0]
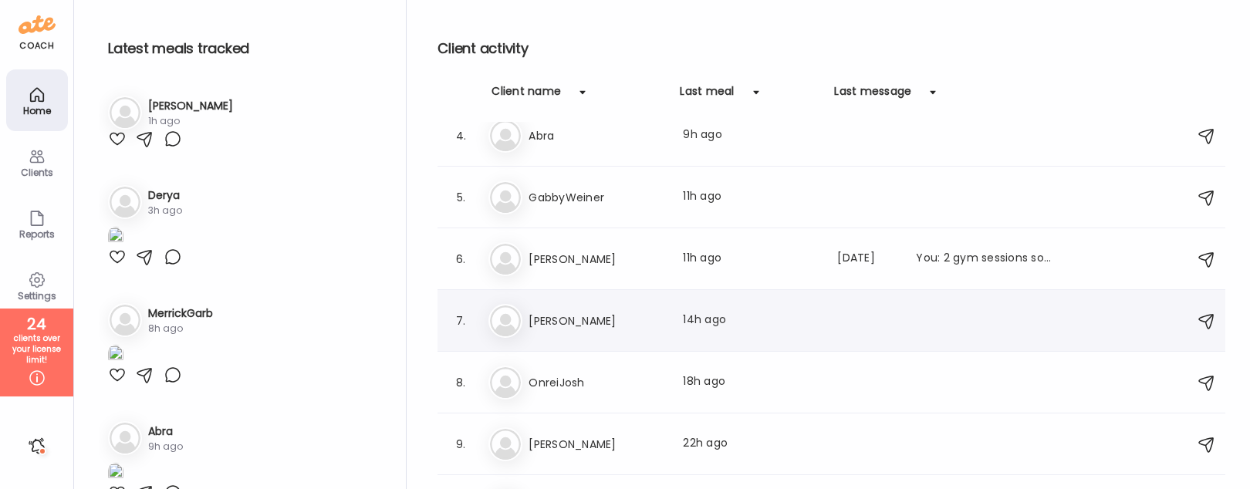
click at [638, 343] on div "7. Je Jess Last meal: 14h ago" at bounding box center [831, 321] width 788 height 62
click at [620, 329] on div "Je Jess Last meal: 14h ago" at bounding box center [833, 321] width 690 height 34
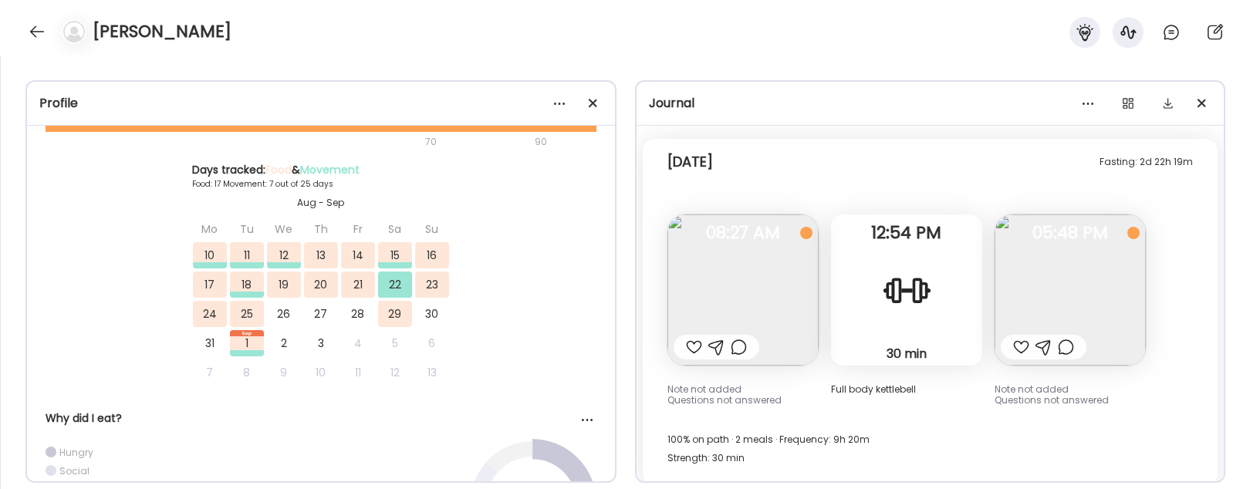
scroll to position [269, 0]
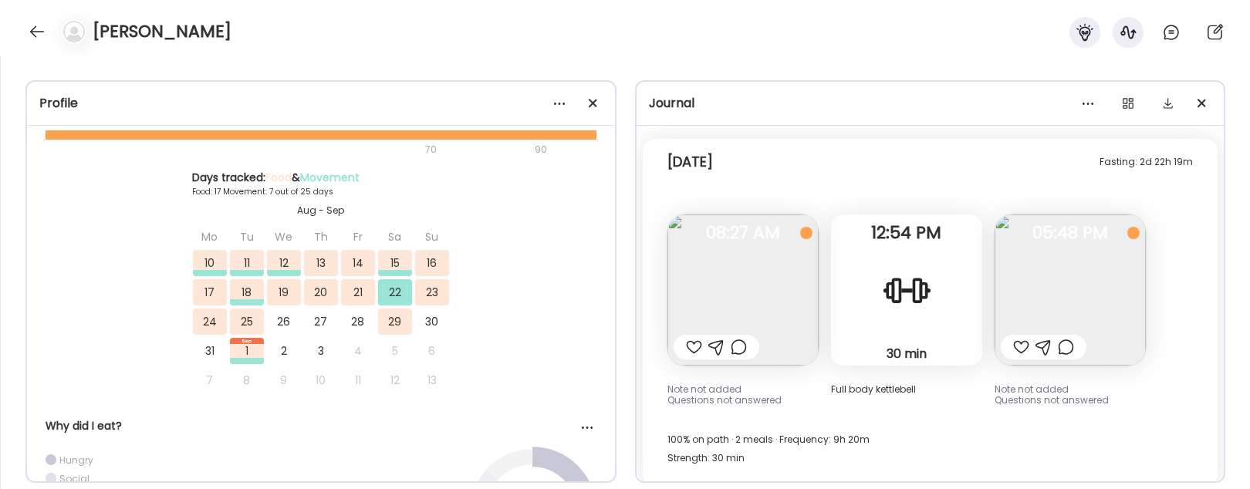
click at [380, 304] on div "22" at bounding box center [395, 292] width 34 height 26
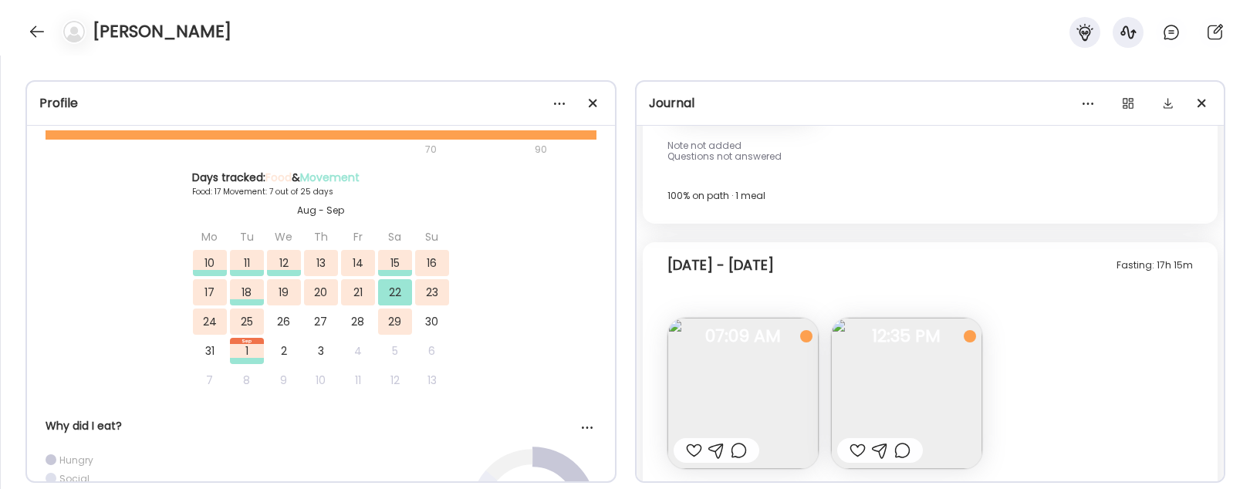
scroll to position [9641, 0]
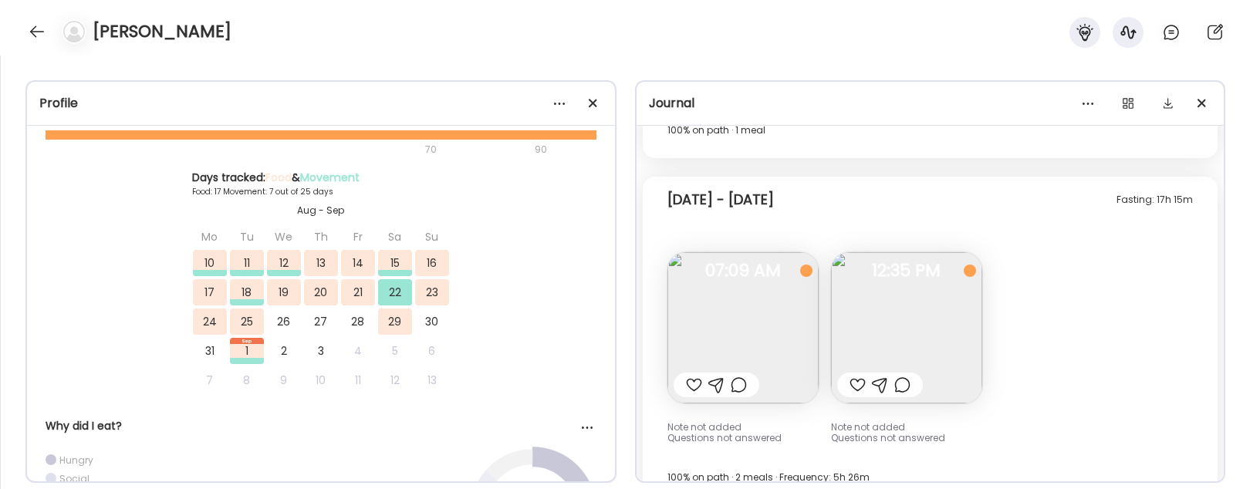
click at [772, 346] on img at bounding box center [742, 327] width 151 height 151
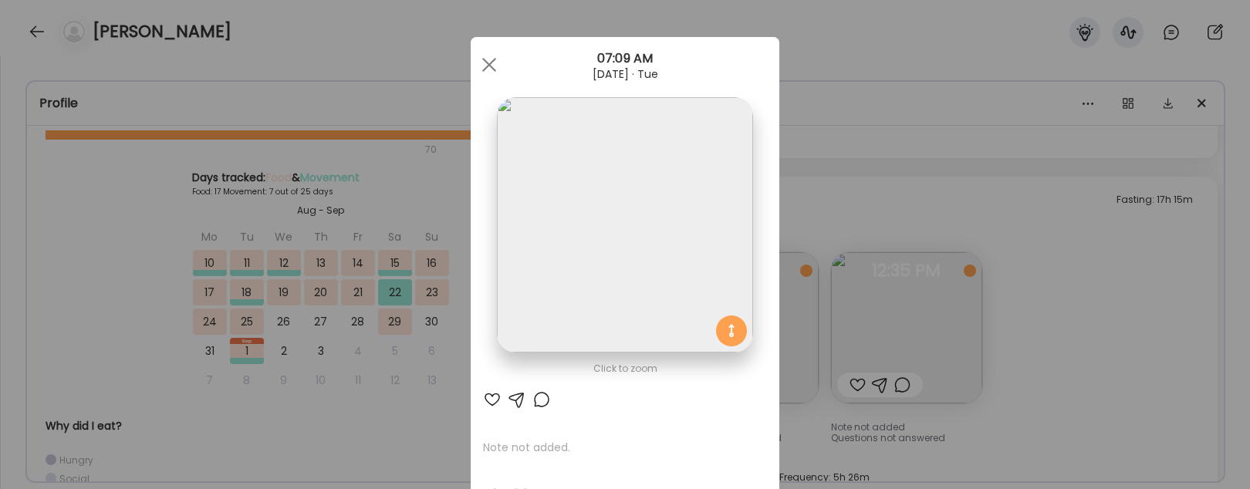
click at [1119, 329] on div "Ate Coach Dashboard Wahoo! It’s official Take a moment to set up your Coach Pro…" at bounding box center [625, 244] width 1250 height 489
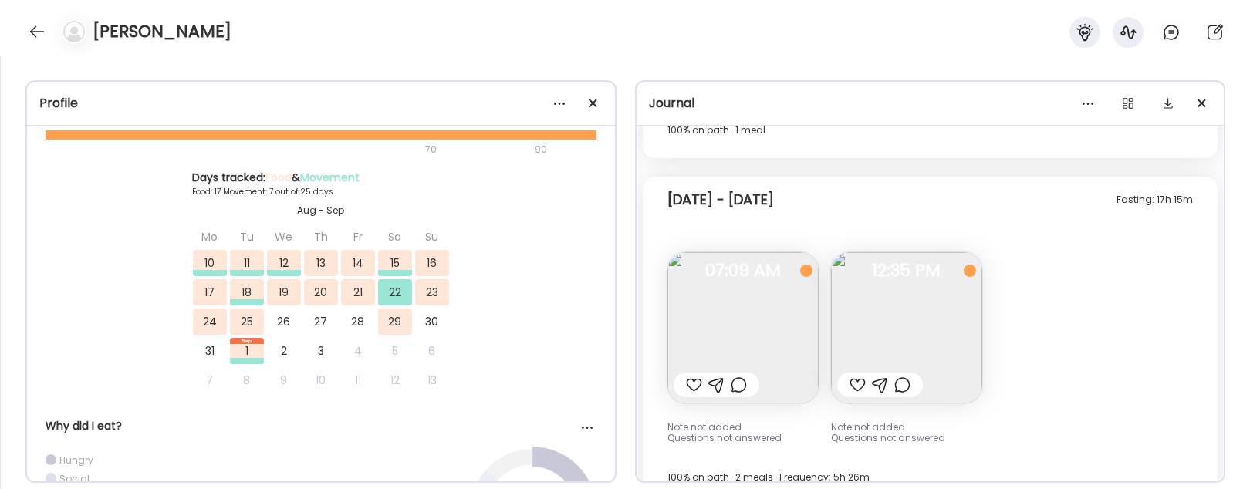
click at [943, 333] on img at bounding box center [906, 327] width 151 height 151
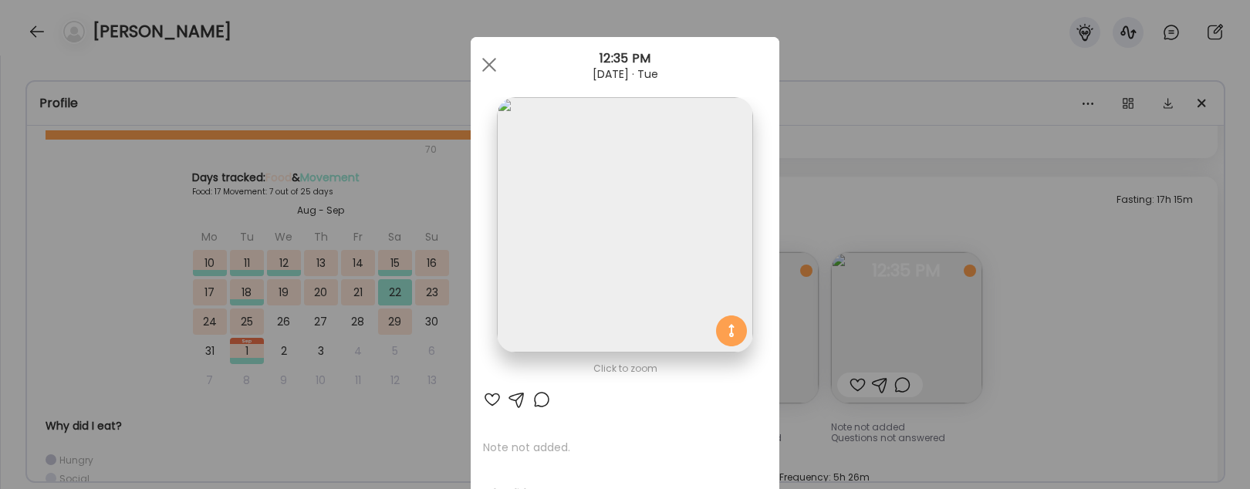
click at [1067, 282] on div "Ate Coach Dashboard Wahoo! It’s official Take a moment to set up your Coach Pro…" at bounding box center [625, 244] width 1250 height 489
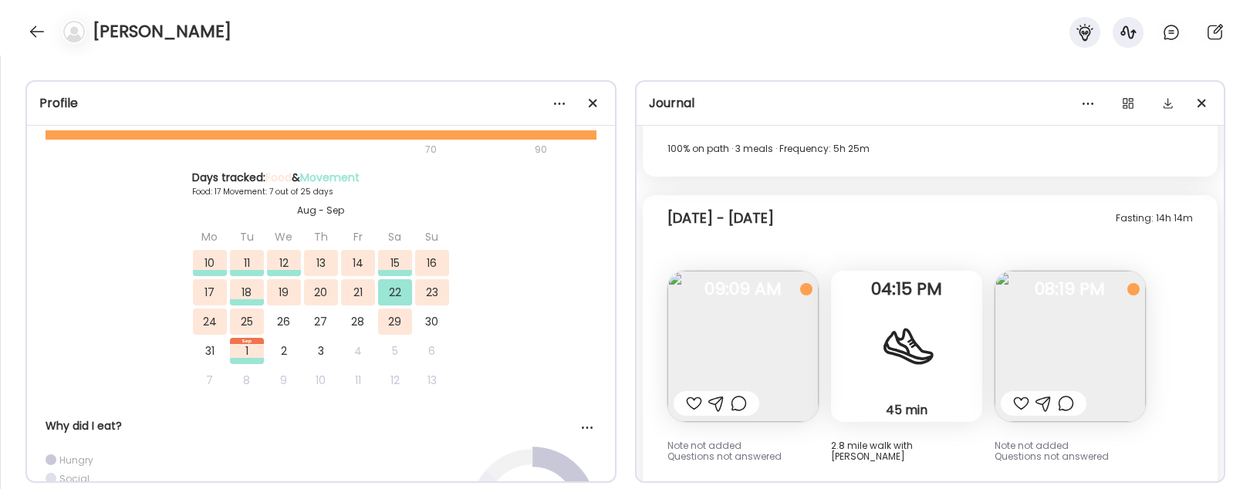
scroll to position [5457, 0]
click at [22, 21] on div "[PERSON_NAME]" at bounding box center [625, 28] width 1250 height 56
click at [29, 25] on div at bounding box center [37, 31] width 25 height 25
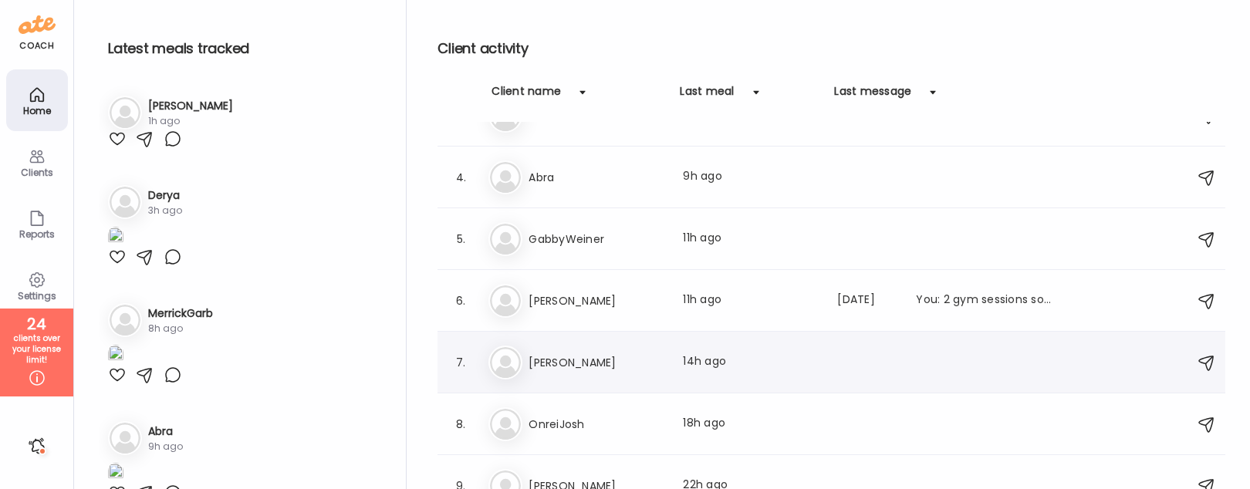
scroll to position [161, 0]
click at [619, 435] on div "On OnreiJosh Last meal: 18h ago" at bounding box center [833, 424] width 690 height 34
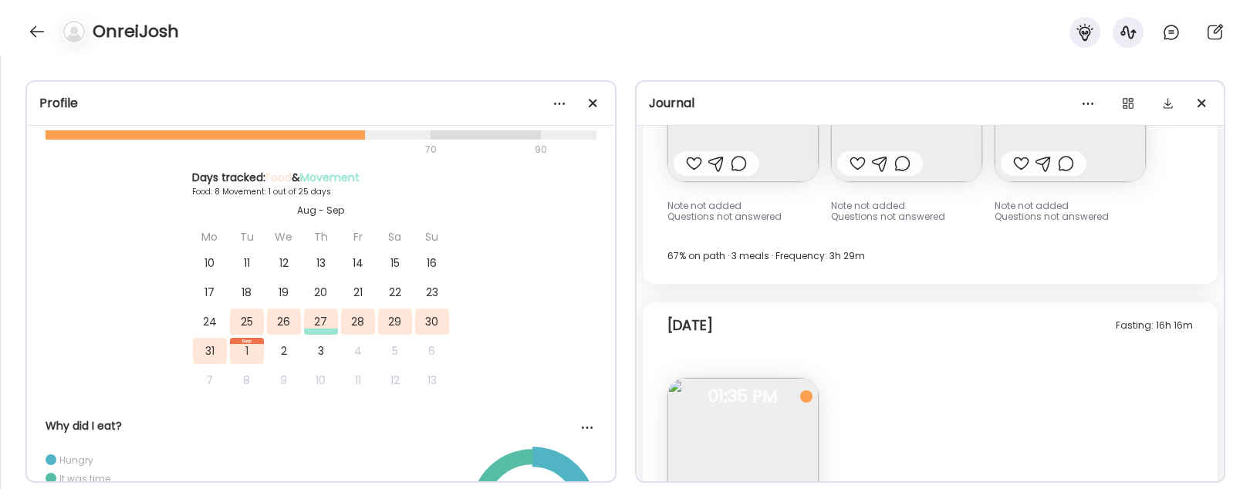
scroll to position [3237, 0]
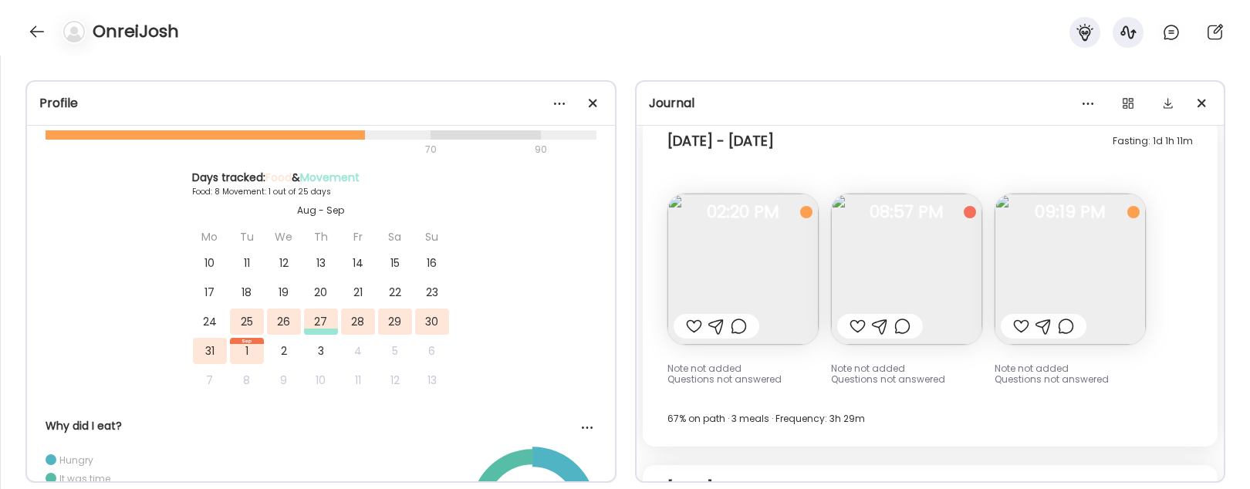
click at [754, 260] on img at bounding box center [742, 269] width 151 height 151
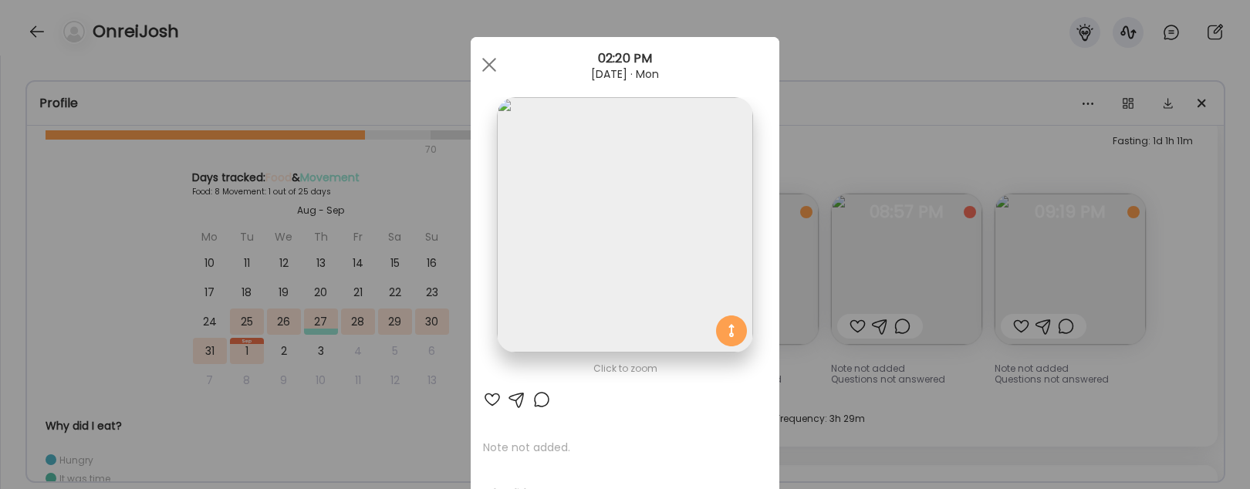
click at [867, 135] on div "Ate Coach Dashboard Wahoo! It’s official Take a moment to set up your Coach Pro…" at bounding box center [625, 244] width 1250 height 489
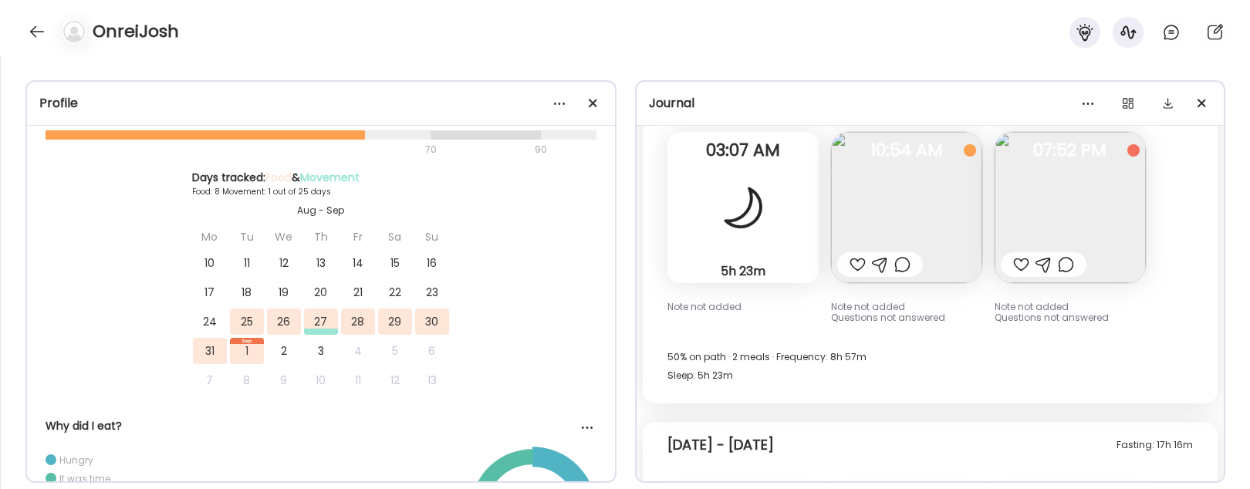
scroll to position [2160, 0]
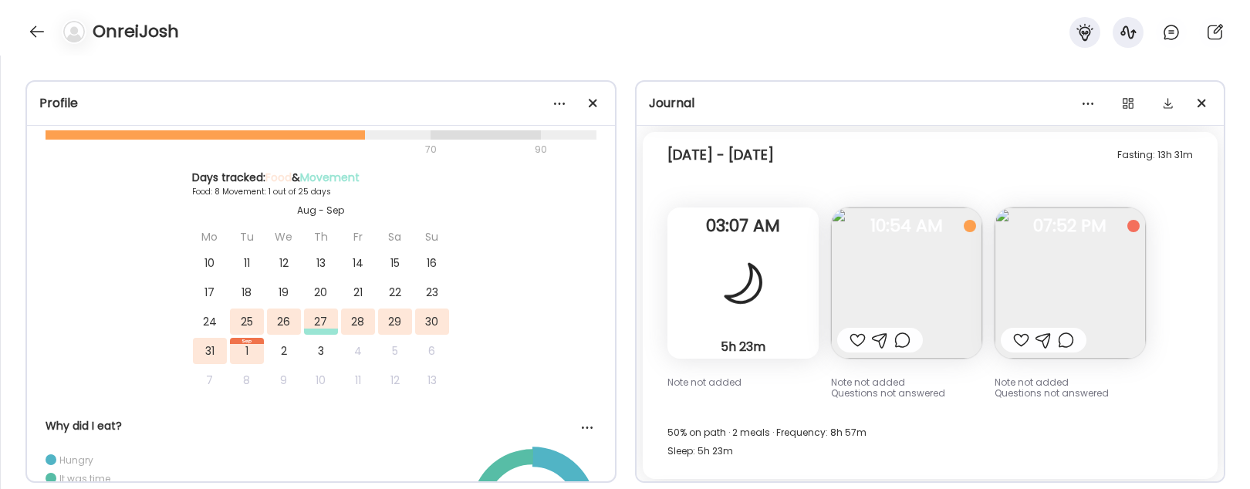
click at [933, 241] on img at bounding box center [906, 283] width 151 height 151
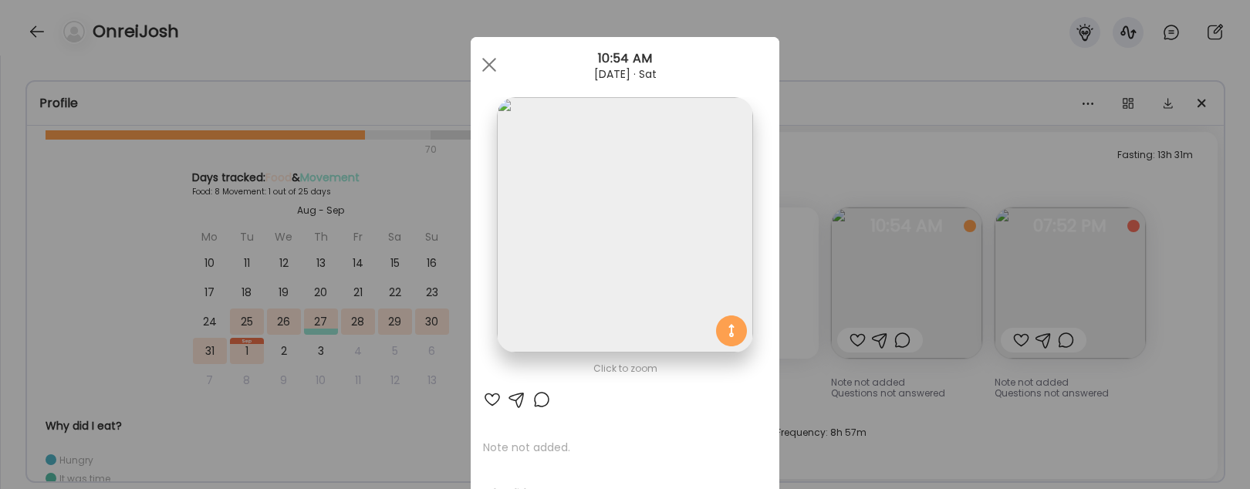
click at [900, 152] on div "Ate Coach Dashboard Wahoo! It’s official Take a moment to set up your Coach Pro…" at bounding box center [625, 244] width 1250 height 489
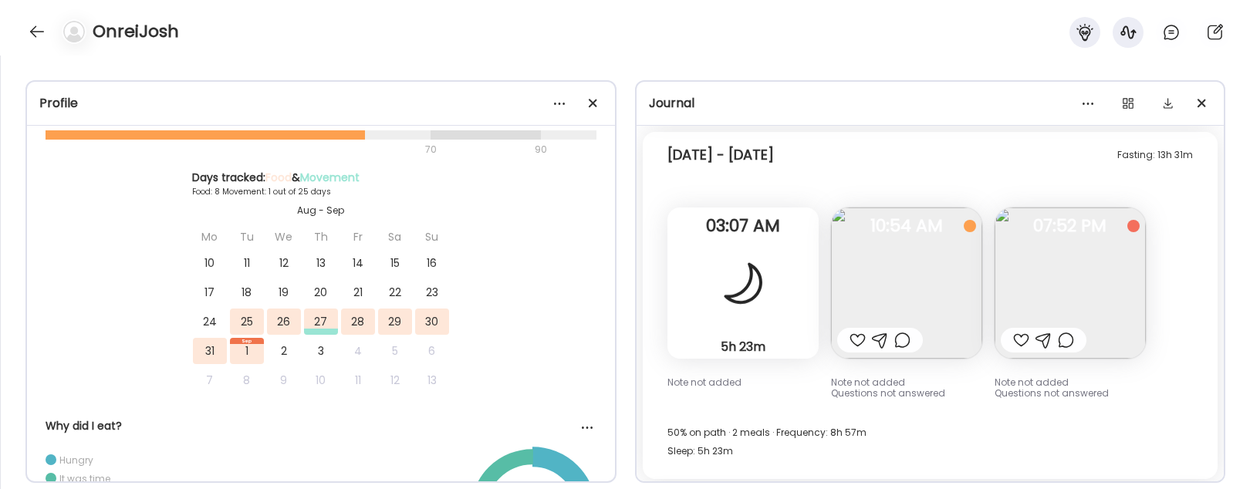
click at [1060, 316] on img at bounding box center [1069, 283] width 151 height 151
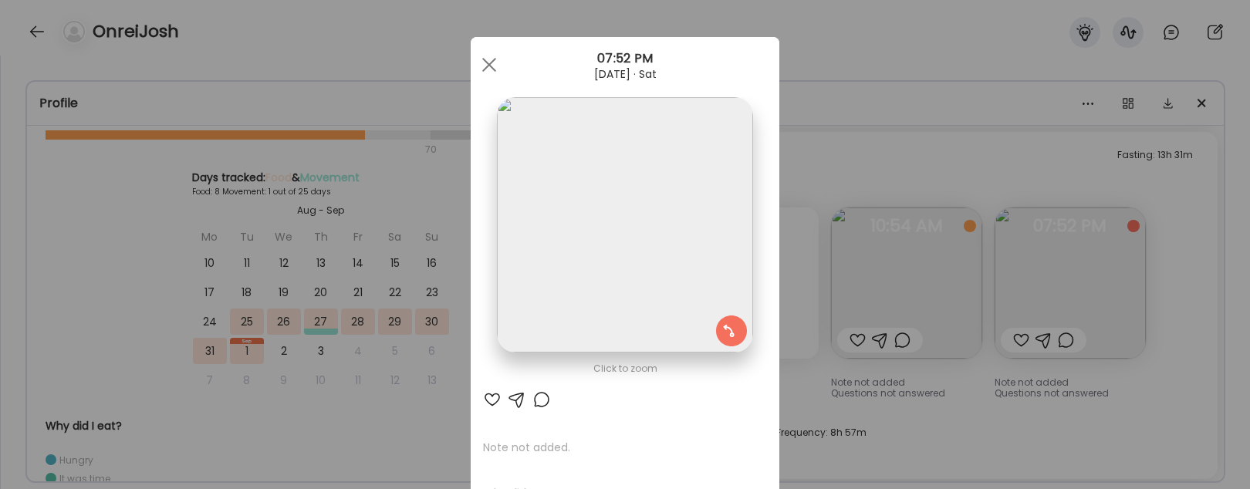
click at [967, 410] on div "Ate Coach Dashboard Wahoo! It’s official Take a moment to set up your Coach Pro…" at bounding box center [625, 244] width 1250 height 489
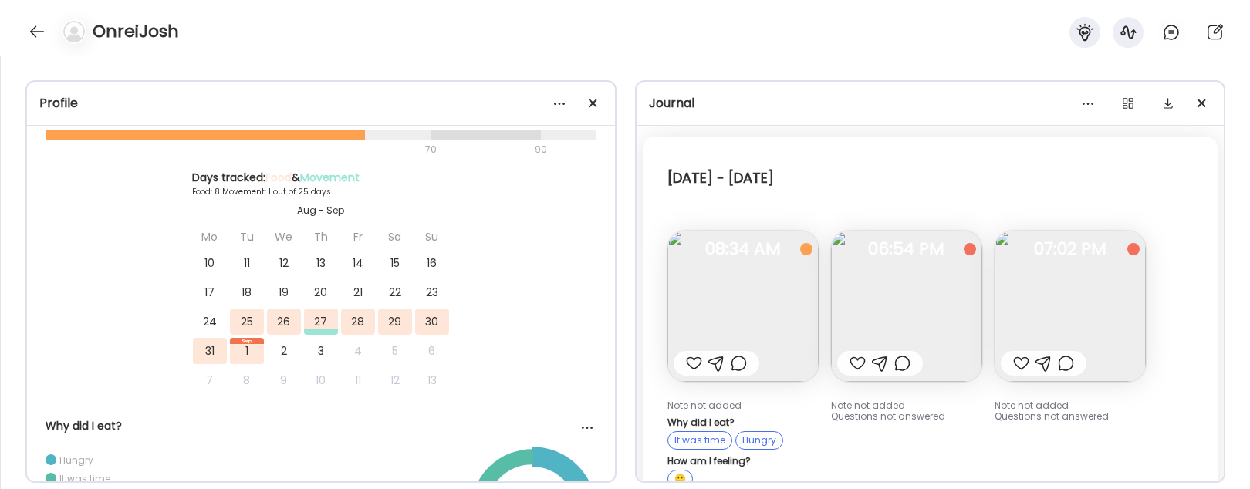
scroll to position [0, 0]
